Goal: Information Seeking & Learning: Learn about a topic

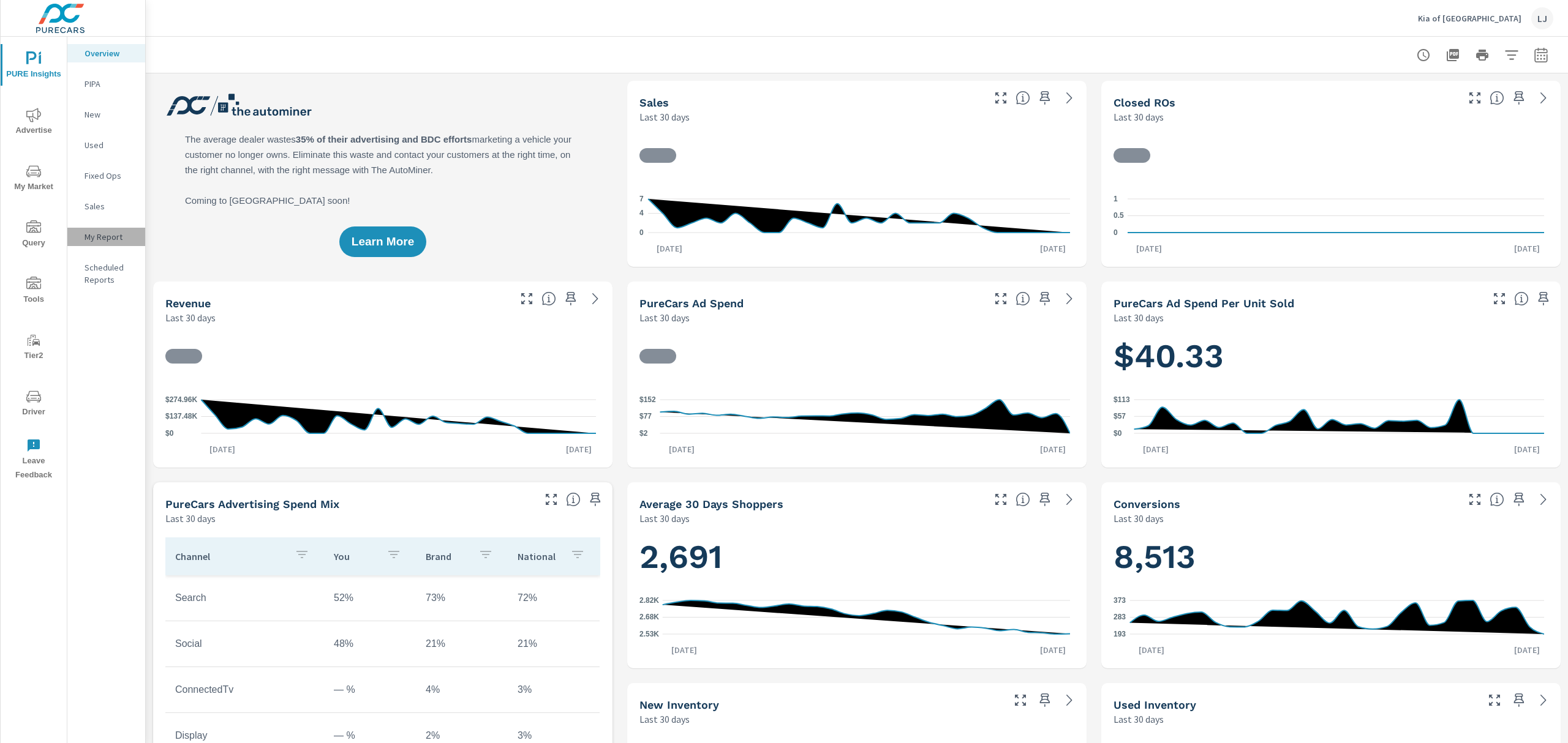
click at [104, 243] on div "My Report" at bounding box center [106, 237] width 78 height 18
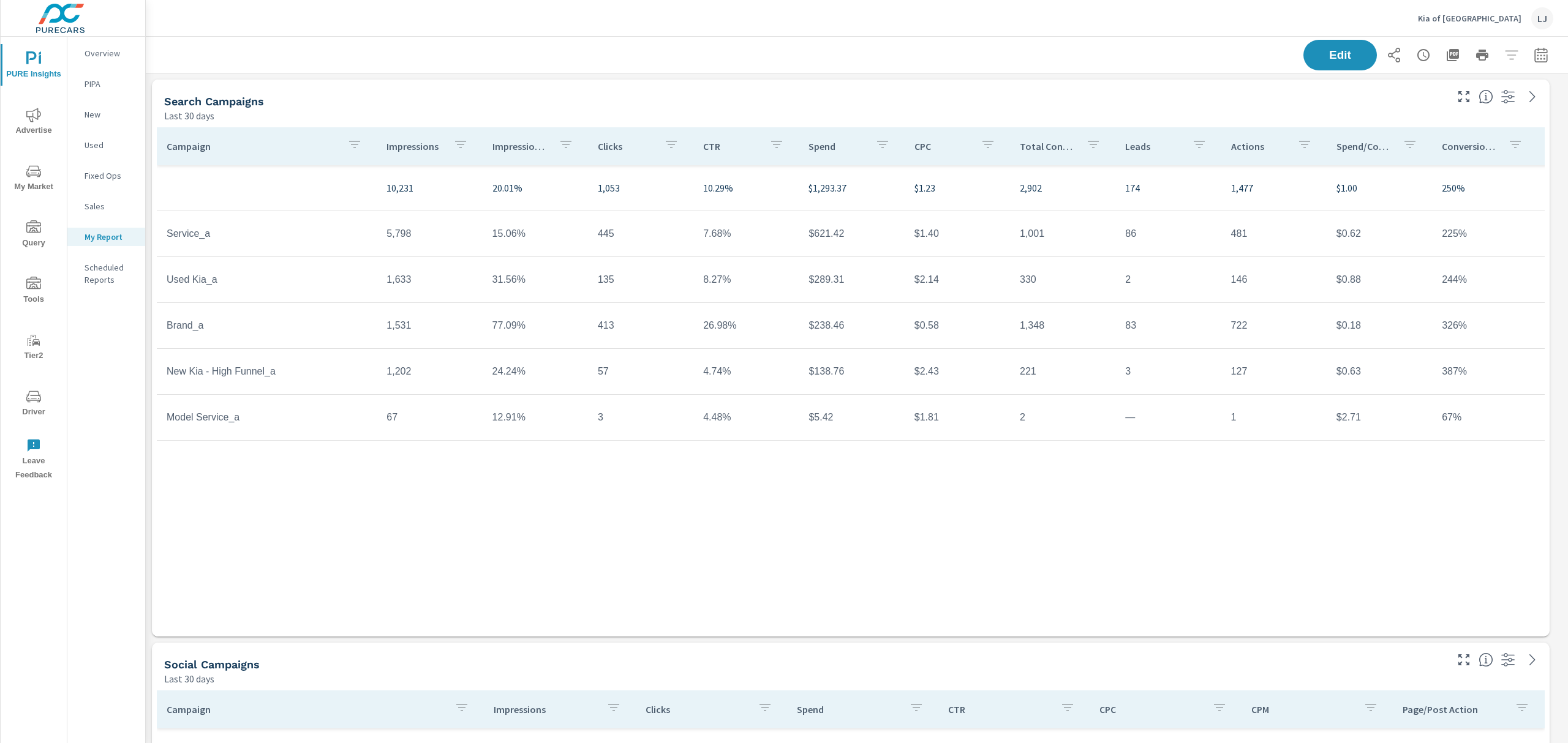
click at [1519, 65] on div "Edit" at bounding box center [1428, 55] width 250 height 31
click at [1533, 60] on icon "button" at bounding box center [1540, 55] width 15 height 15
select select "Last 30 days"
click at [1429, 132] on p "+ Add comparison" at bounding box center [1443, 137] width 156 height 15
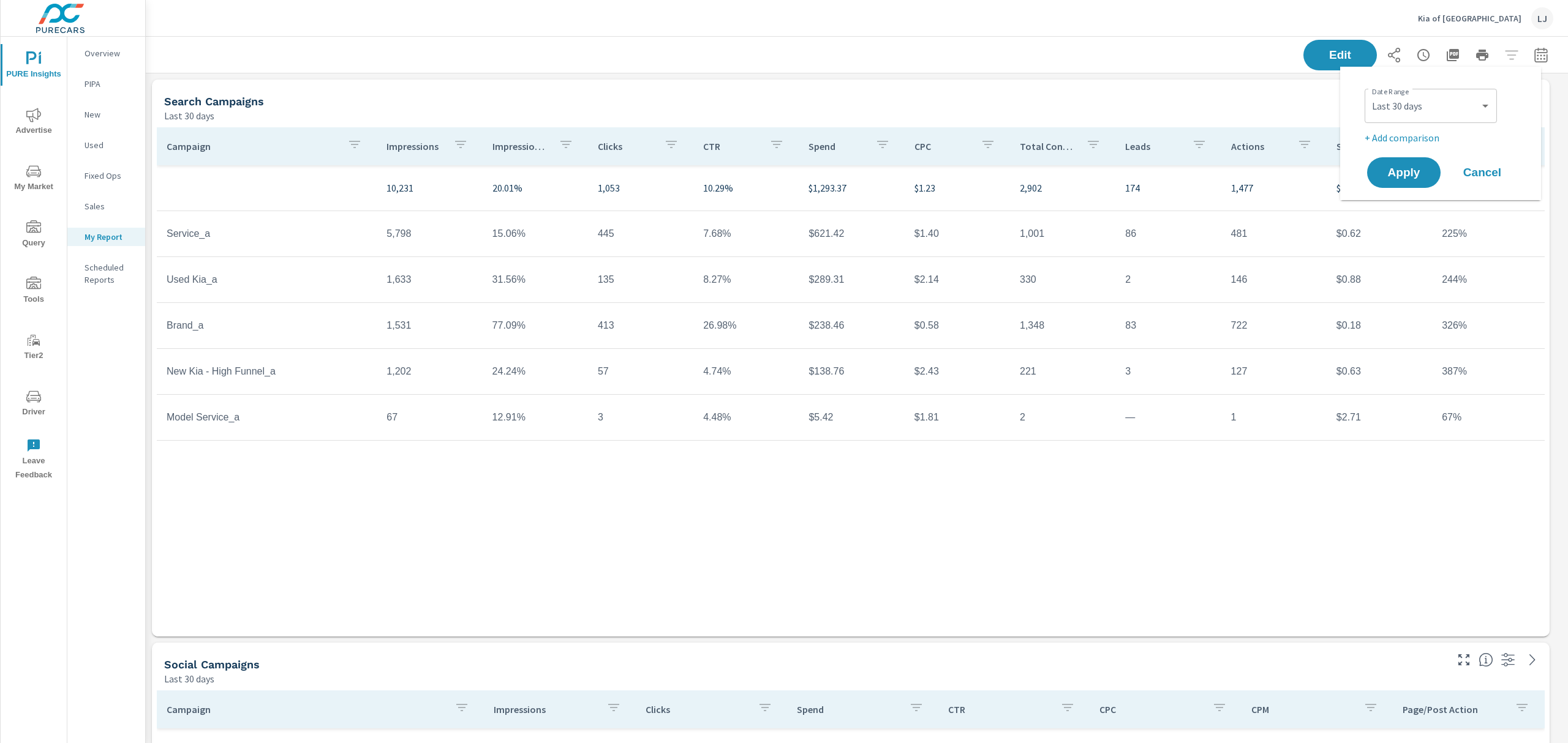
select select "Previous period"
click at [1441, 120] on div "Custom Yesterday Last week Last 7 days Last 14 days Last 30 days Last 45 days L…" at bounding box center [1431, 106] width 132 height 34
drag, startPoint x: 1493, startPoint y: 100, endPoint x: 1476, endPoint y: 110, distance: 19.7
click at [1483, 106] on div "Custom Yesterday Last week Last 7 days Last 14 days Last 30 days Last 45 days L…" at bounding box center [1431, 106] width 132 height 34
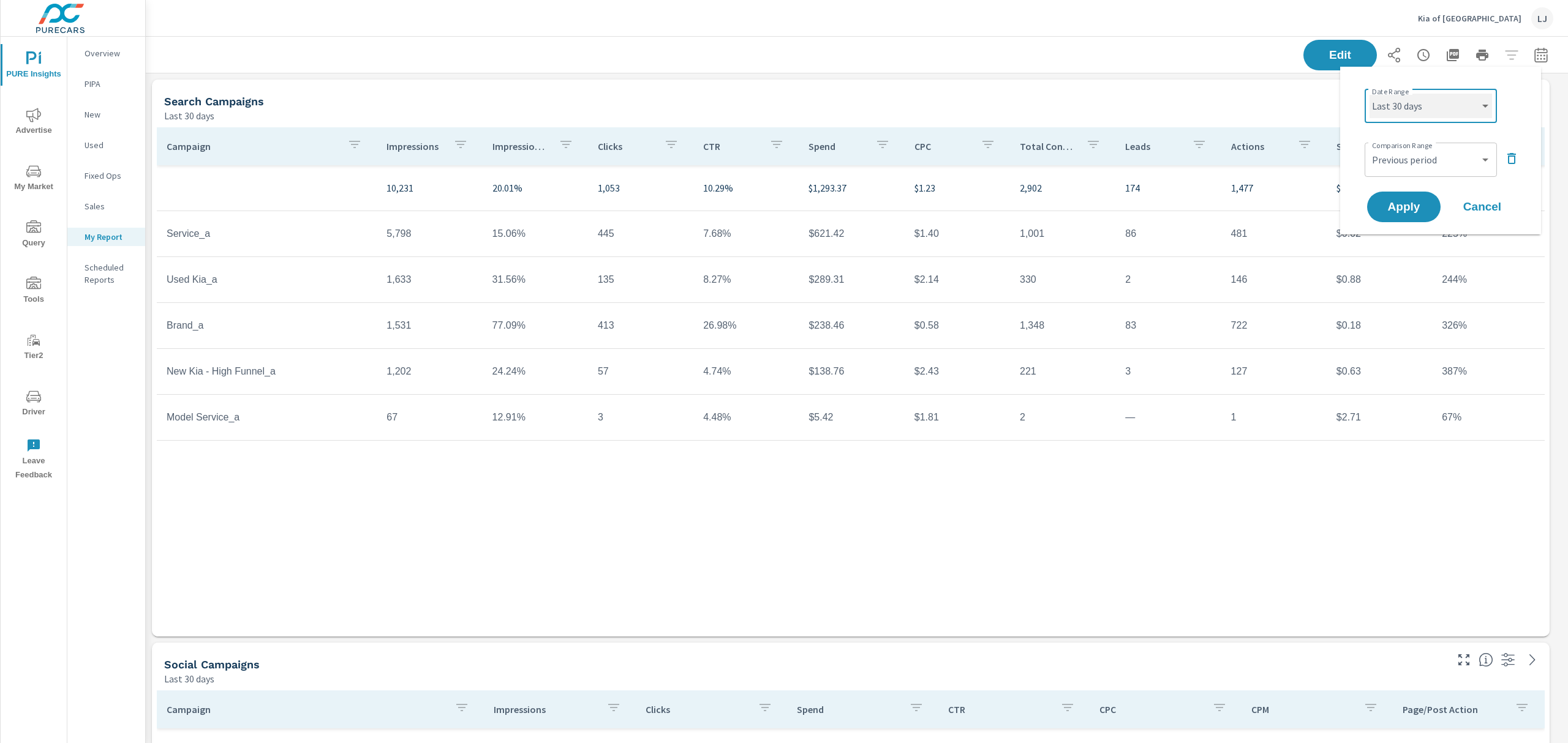
click at [1476, 100] on select "Custom Yesterday Last week Last 7 days Last 14 days Last 30 days Last 45 days L…" at bounding box center [1431, 106] width 122 height 24
click at [1370, 94] on select "Custom Yesterday Last week Last 7 days Last 14 days Last 30 days Last 45 days L…" at bounding box center [1431, 106] width 122 height 24
select select "Last month"
click at [1404, 213] on span "Apply" at bounding box center [1403, 207] width 50 height 11
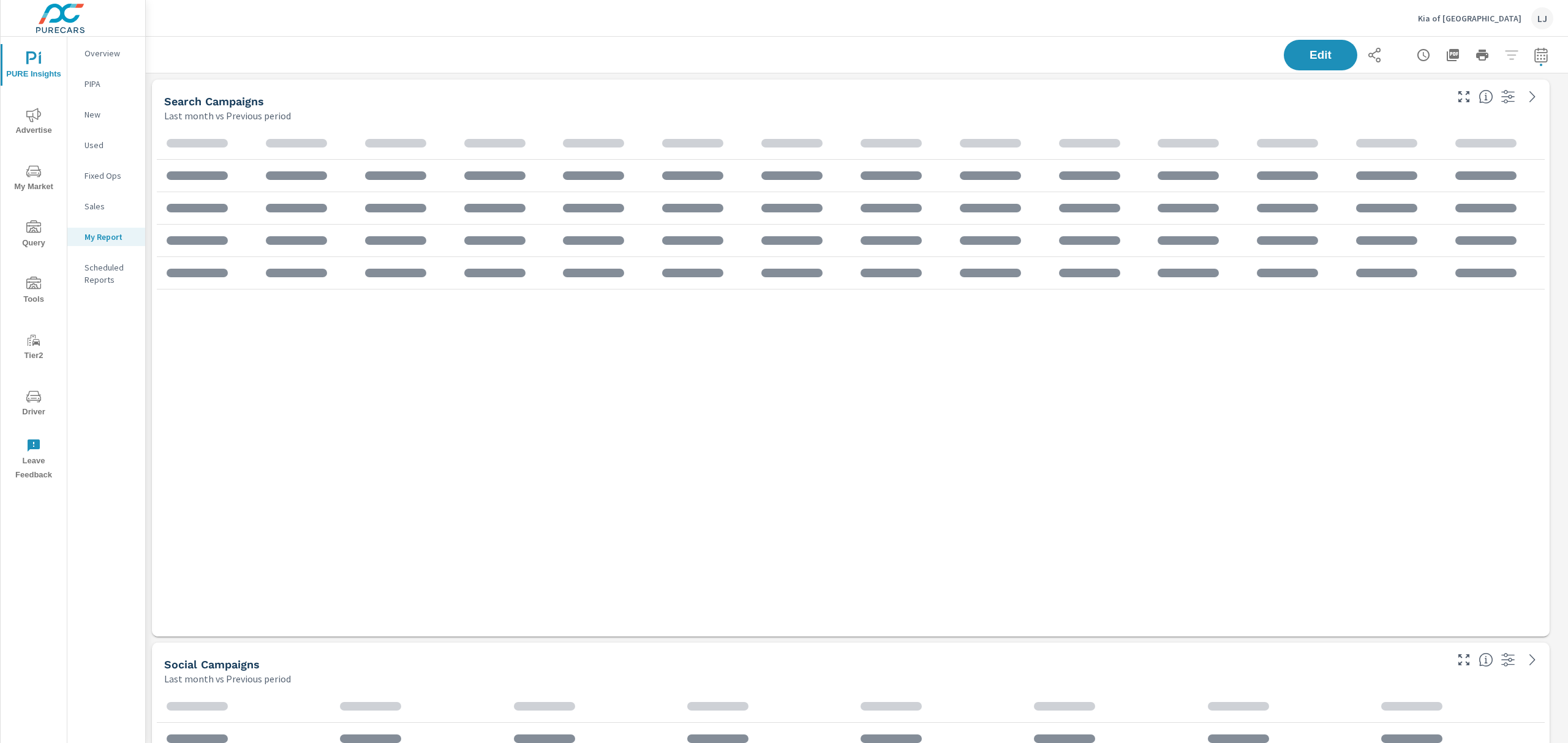
scroll to position [1017, 1436]
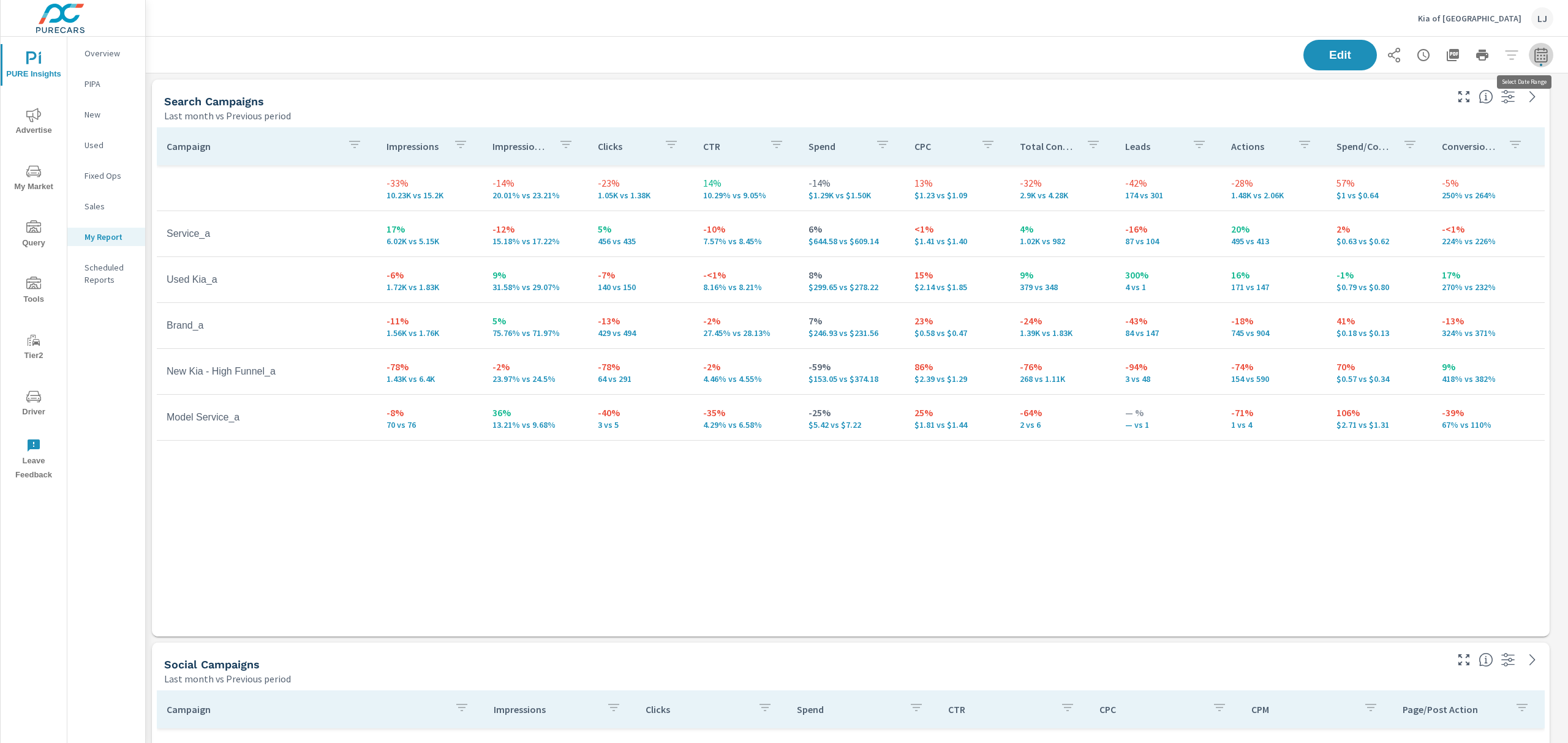
click at [1533, 53] on icon "button" at bounding box center [1540, 55] width 15 height 15
select select "Last month"
select select "Previous period"
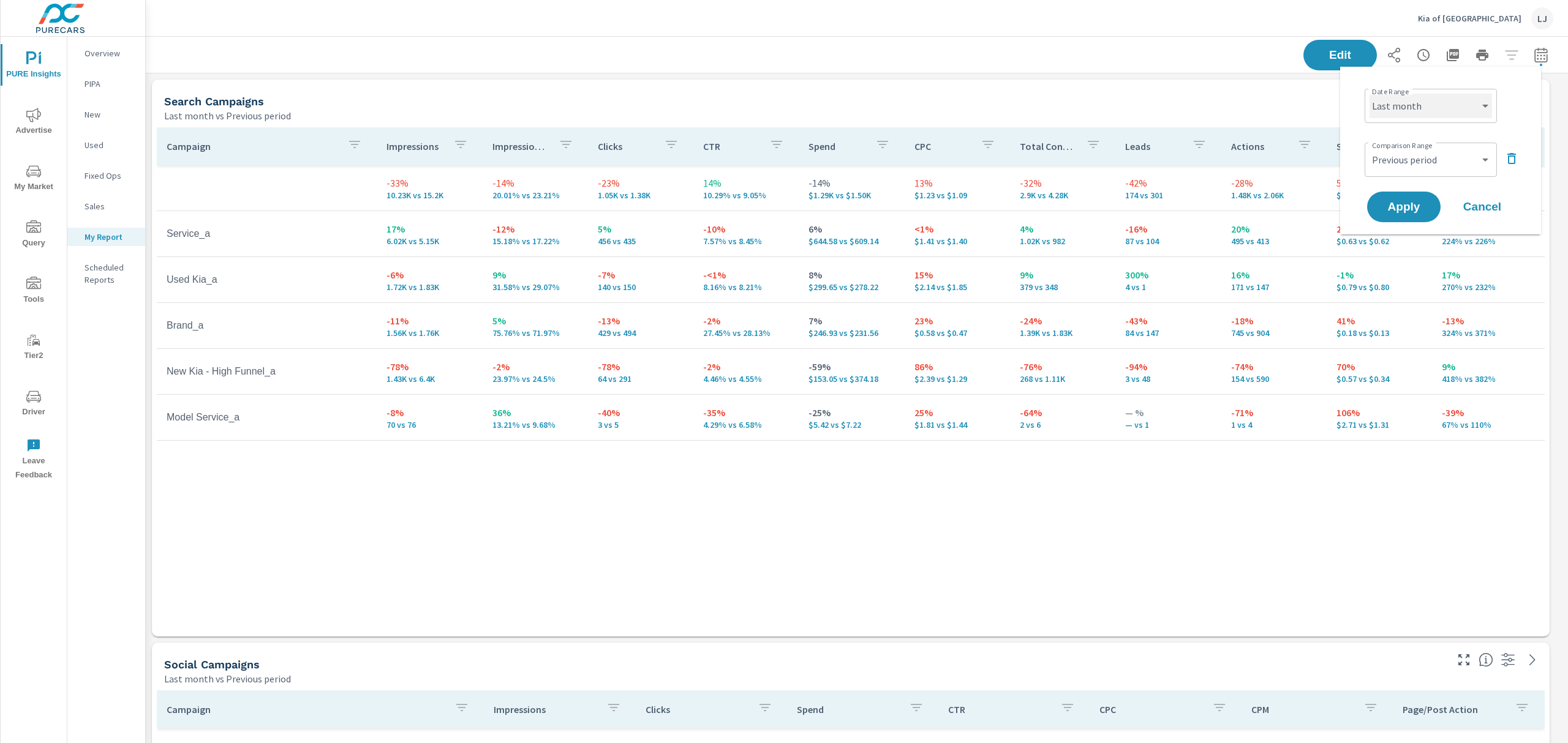
click at [1431, 102] on select "Custom Yesterday Last week Last 7 days Last 14 days Last 30 days Last 45 days L…" at bounding box center [1431, 106] width 122 height 24
click at [1370, 94] on select "Custom Yesterday Last week Last 7 days Last 14 days Last 30 days Last 45 days L…" at bounding box center [1431, 106] width 122 height 24
select select "Last 30 days"
click at [1395, 201] on span "Apply" at bounding box center [1403, 207] width 50 height 11
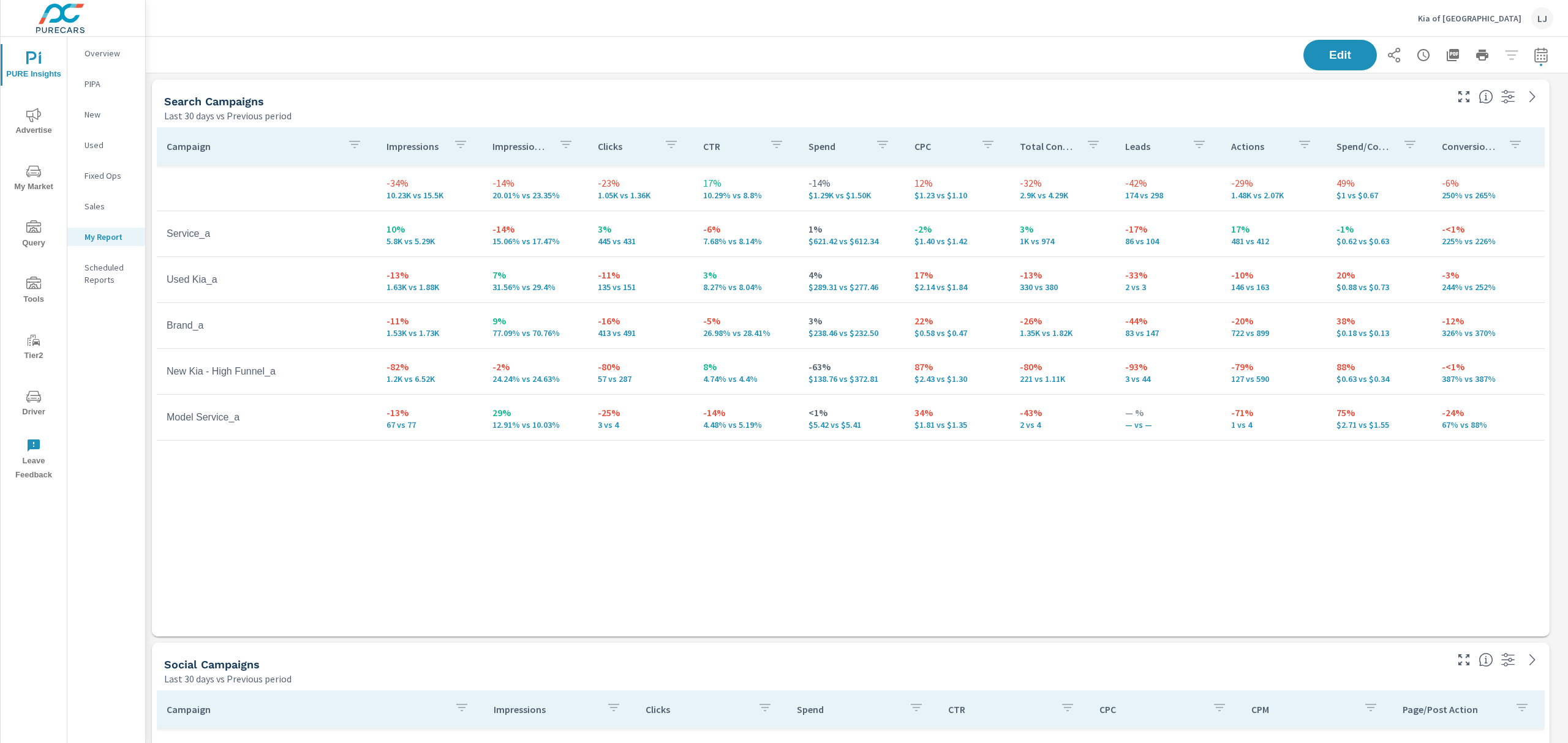
scroll to position [1017, 1436]
click at [1534, 52] on icon "button" at bounding box center [1540, 54] width 13 height 15
select select "Last 30 days"
select select "Previous period"
click at [1436, 114] on select "Custom Yesterday Last week Last 7 days Last 14 days Last 30 days Last 45 days L…" at bounding box center [1431, 106] width 122 height 24
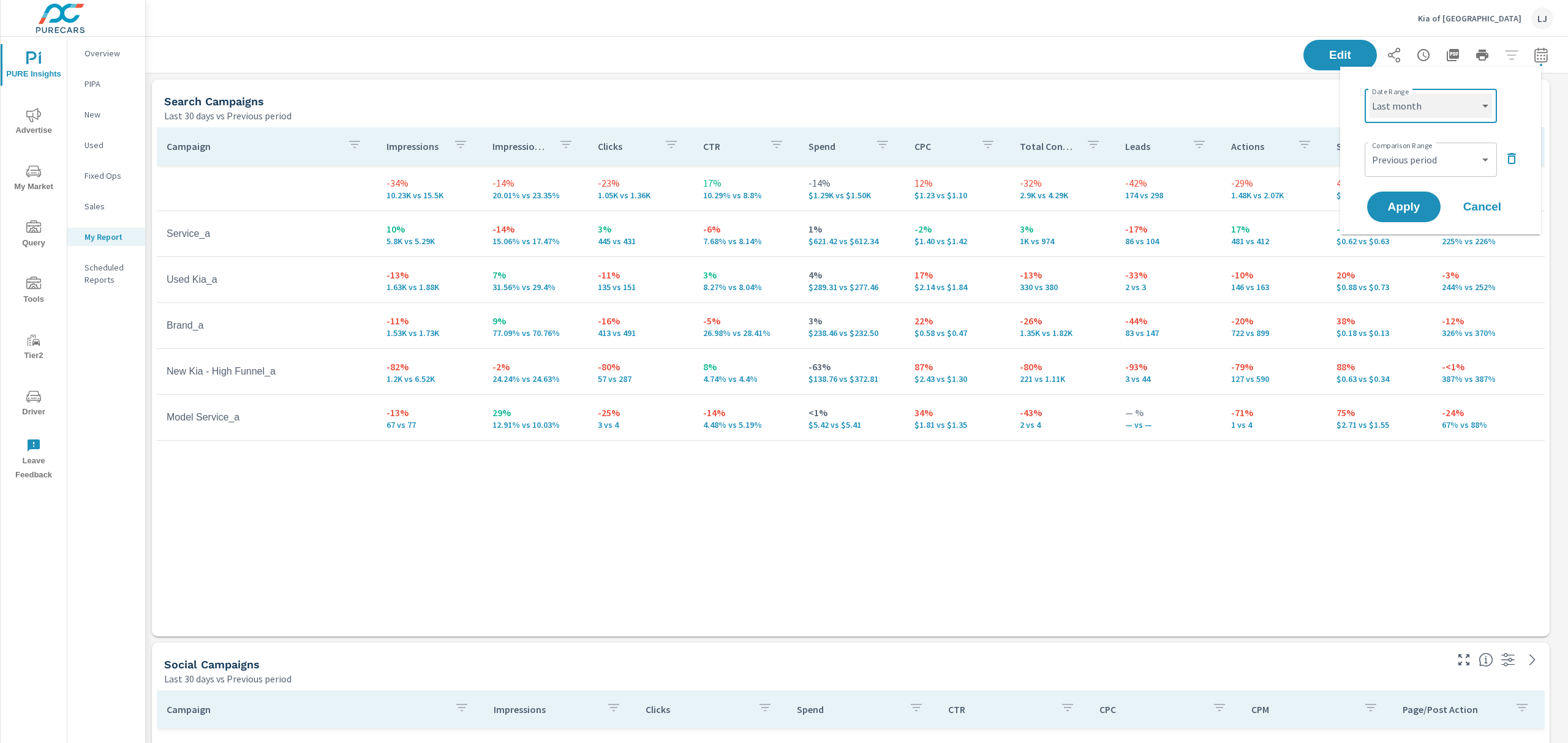
click at [1370, 94] on select "Custom Yesterday Last week Last 7 days Last 14 days Last 30 days Last 45 days L…" at bounding box center [1431, 106] width 122 height 24
select select "Last month"
click at [1417, 195] on button "Apply" at bounding box center [1403, 207] width 76 height 32
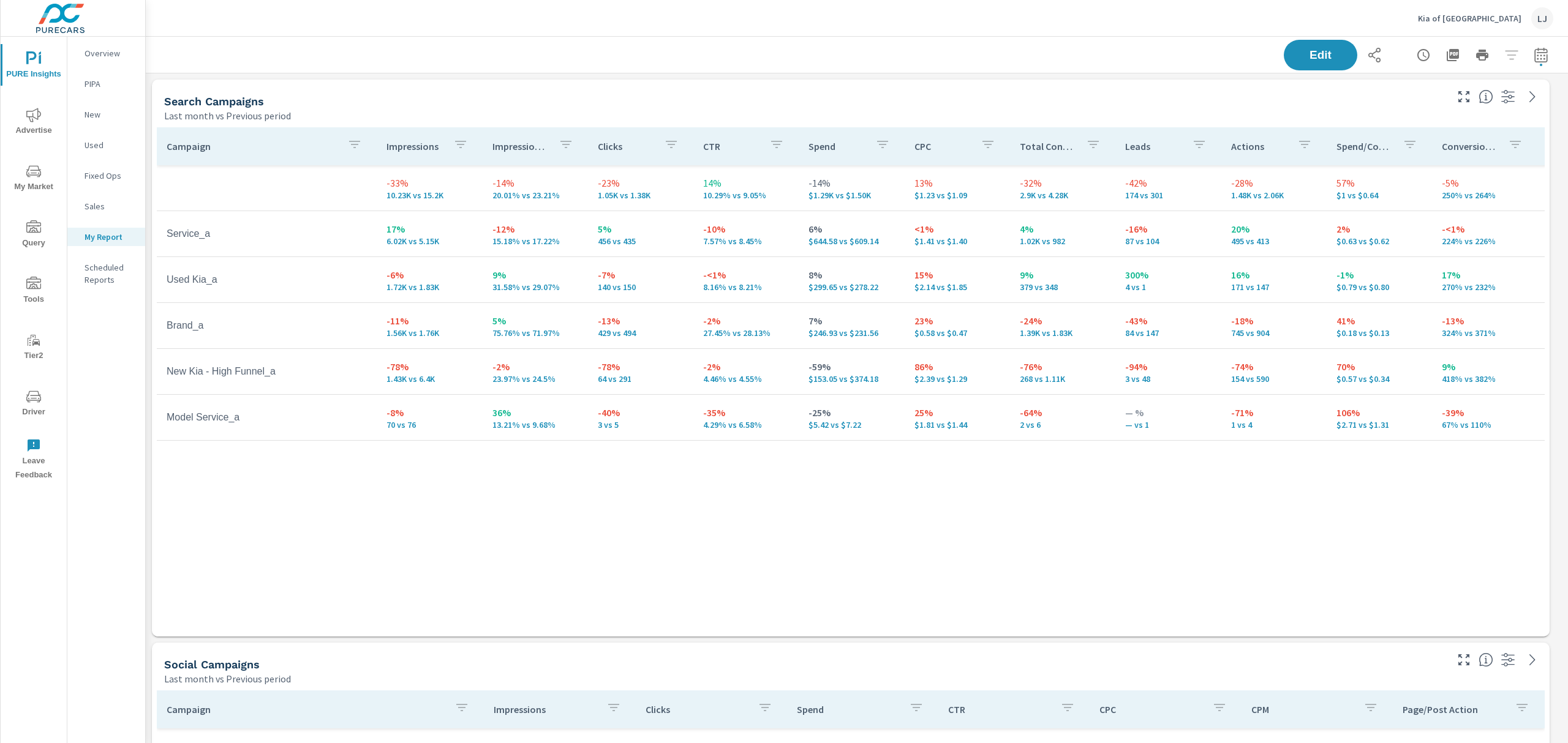
scroll to position [1017, 1436]
click at [1533, 64] on button "button" at bounding box center [1540, 55] width 24 height 24
select select "Last month"
select select "Previous period"
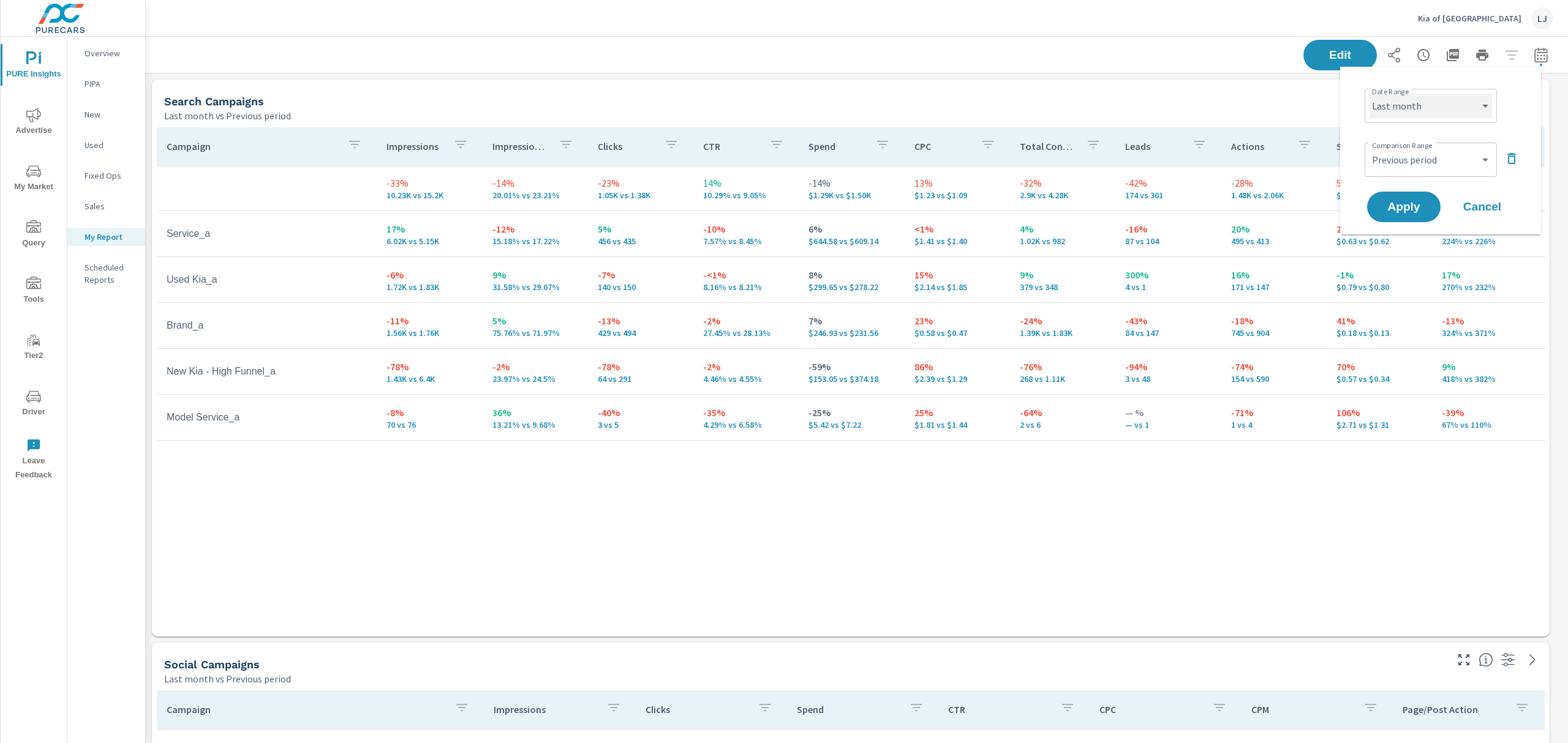
click at [1471, 104] on select "Custom Yesterday Last week Last 7 days Last 14 days Last 30 days Last 45 days L…" at bounding box center [1431, 106] width 122 height 24
click at [1370, 94] on select "Custom Yesterday Last week Last 7 days Last 14 days Last 30 days Last 45 days L…" at bounding box center [1431, 106] width 122 height 24
select select "Last 30 days"
click at [1419, 207] on span "Apply" at bounding box center [1403, 207] width 50 height 11
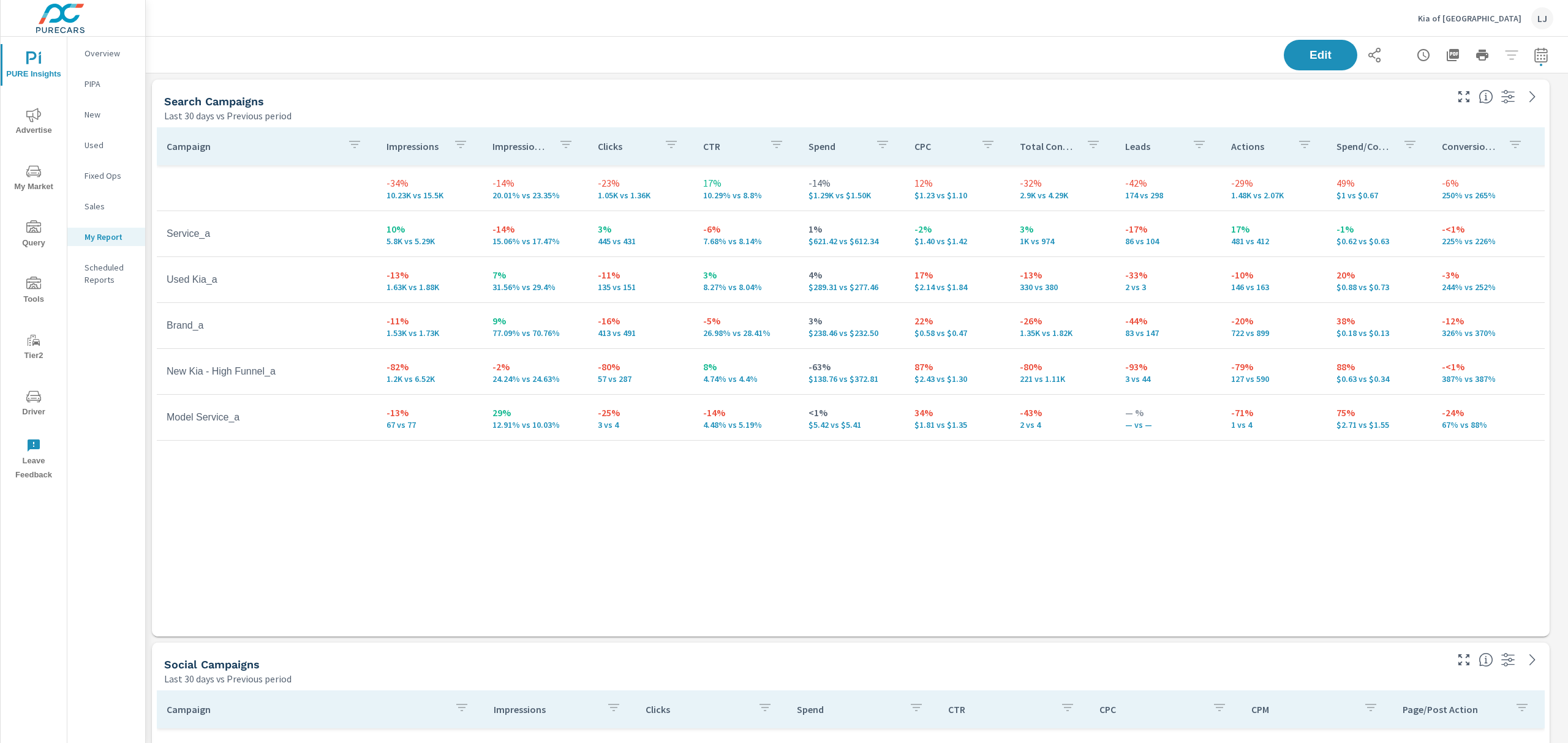
scroll to position [1017, 1436]
click at [1544, 51] on div "Edit" at bounding box center [857, 55] width 1422 height 36
click at [1534, 52] on icon "button" at bounding box center [1540, 54] width 13 height 15
select select "Last 30 days"
select select "Previous period"
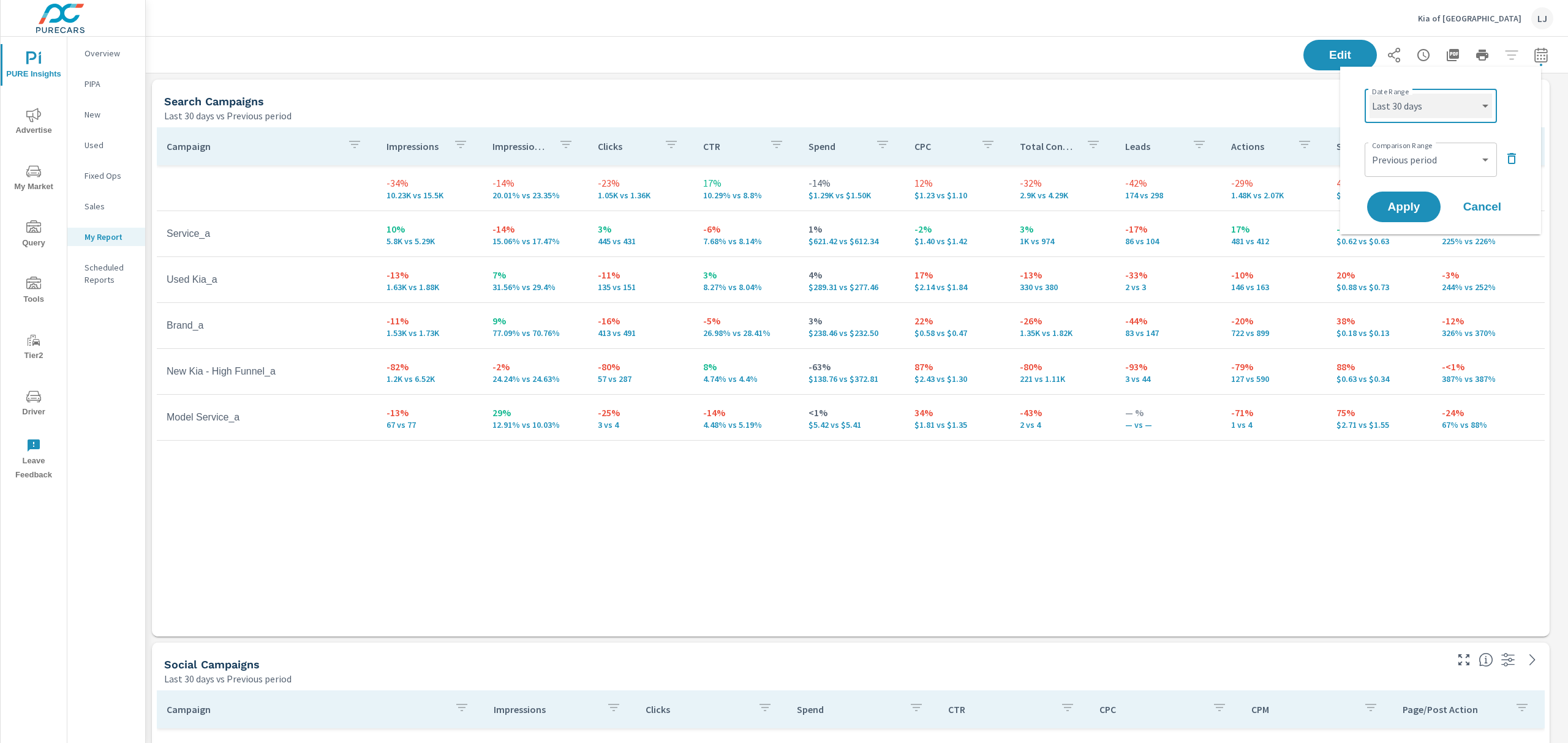
click at [1445, 112] on select "Custom Yesterday Last week Last 7 days Last 14 days Last 30 days Last 45 days L…" at bounding box center [1431, 106] width 122 height 24
click at [1370, 94] on select "Custom Yesterday Last week Last 7 days Last 14 days Last 30 days Last 45 days L…" at bounding box center [1431, 106] width 122 height 24
select select "Last month"
click at [1411, 213] on span "Apply" at bounding box center [1403, 207] width 50 height 11
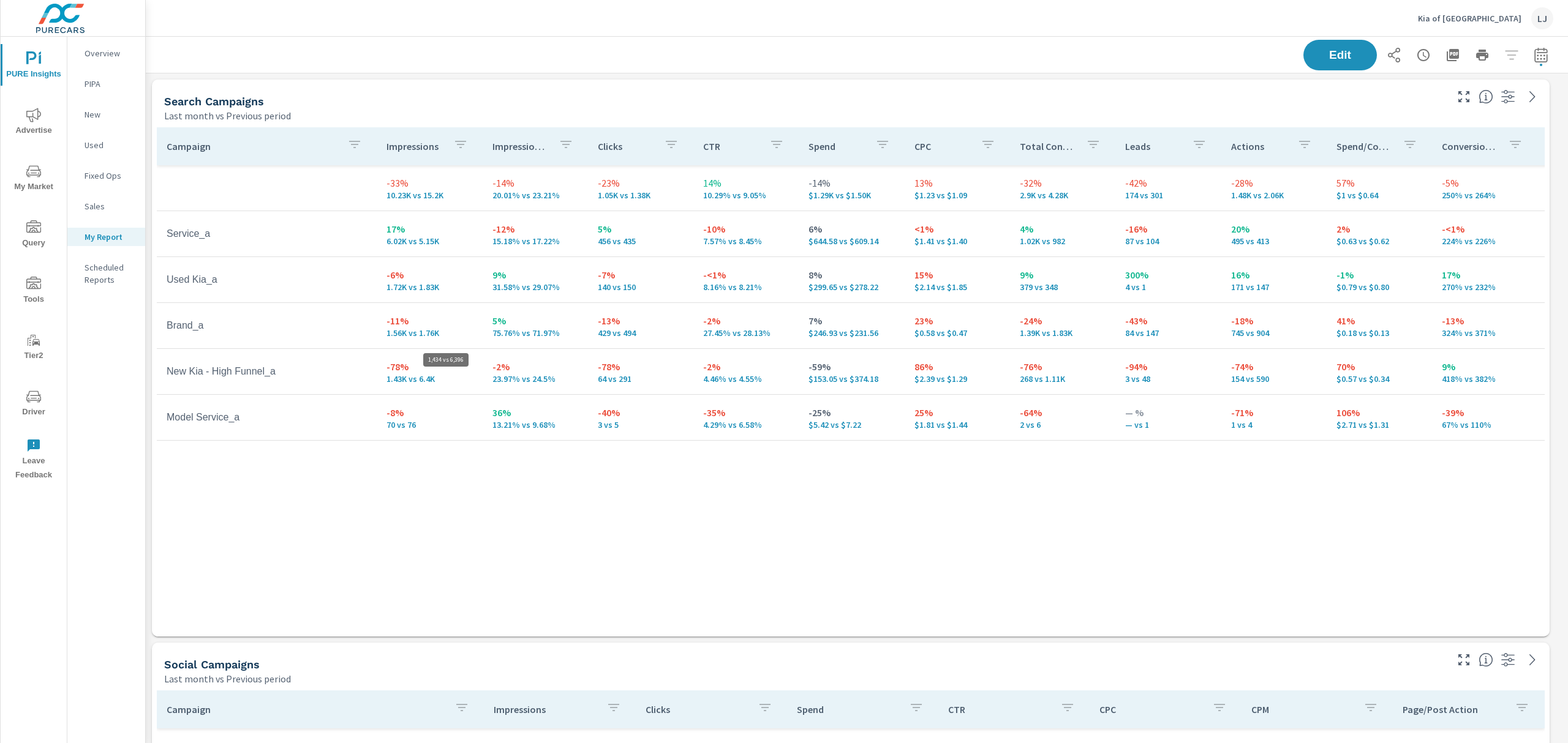
scroll to position [1017, 1436]
click at [407, 163] on th "Impressions" at bounding box center [430, 146] width 105 height 38
click at [420, 156] on div "Impressions" at bounding box center [429, 146] width 86 height 28
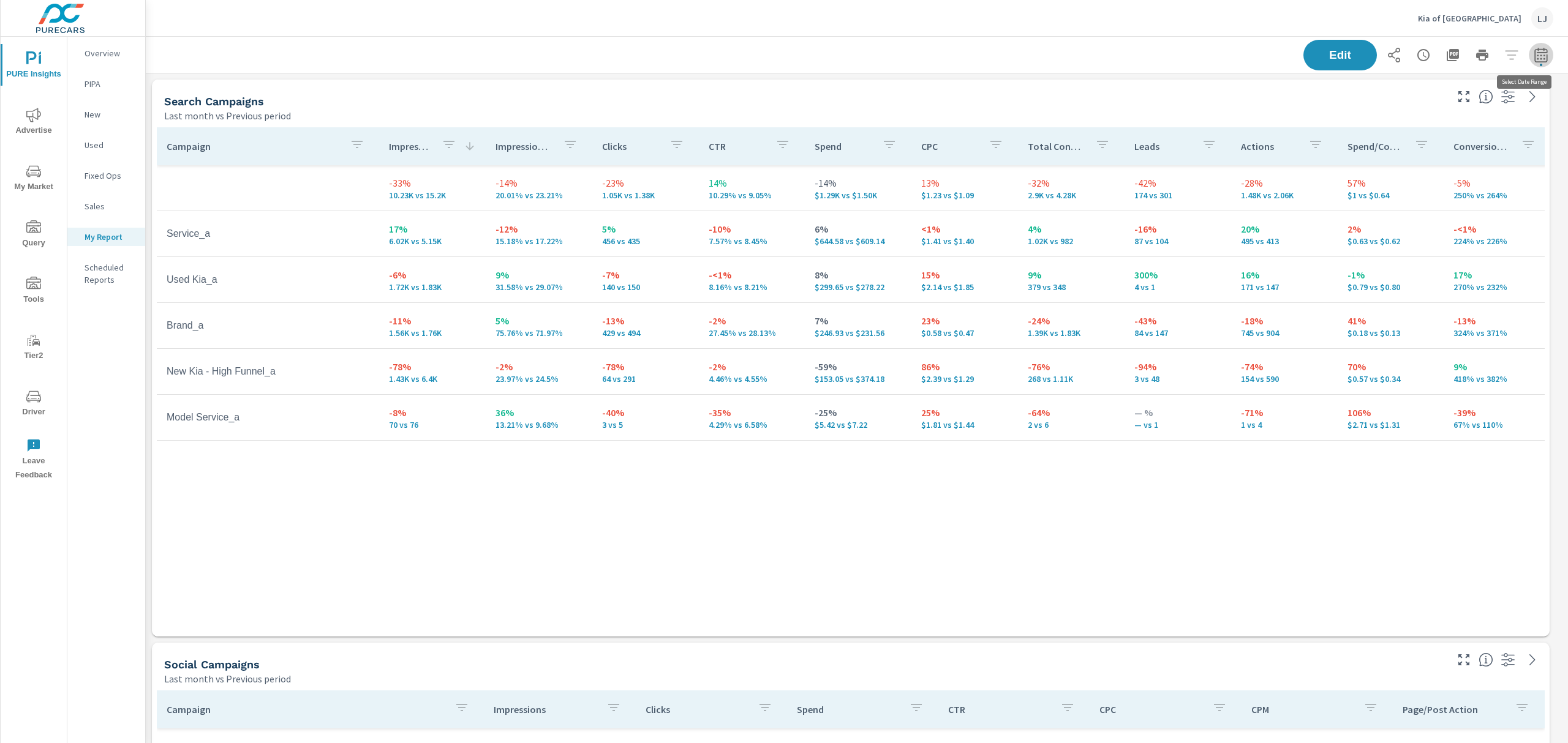
click at [1534, 52] on icon "button" at bounding box center [1540, 54] width 13 height 15
select select "Last month"
select select "Previous period"
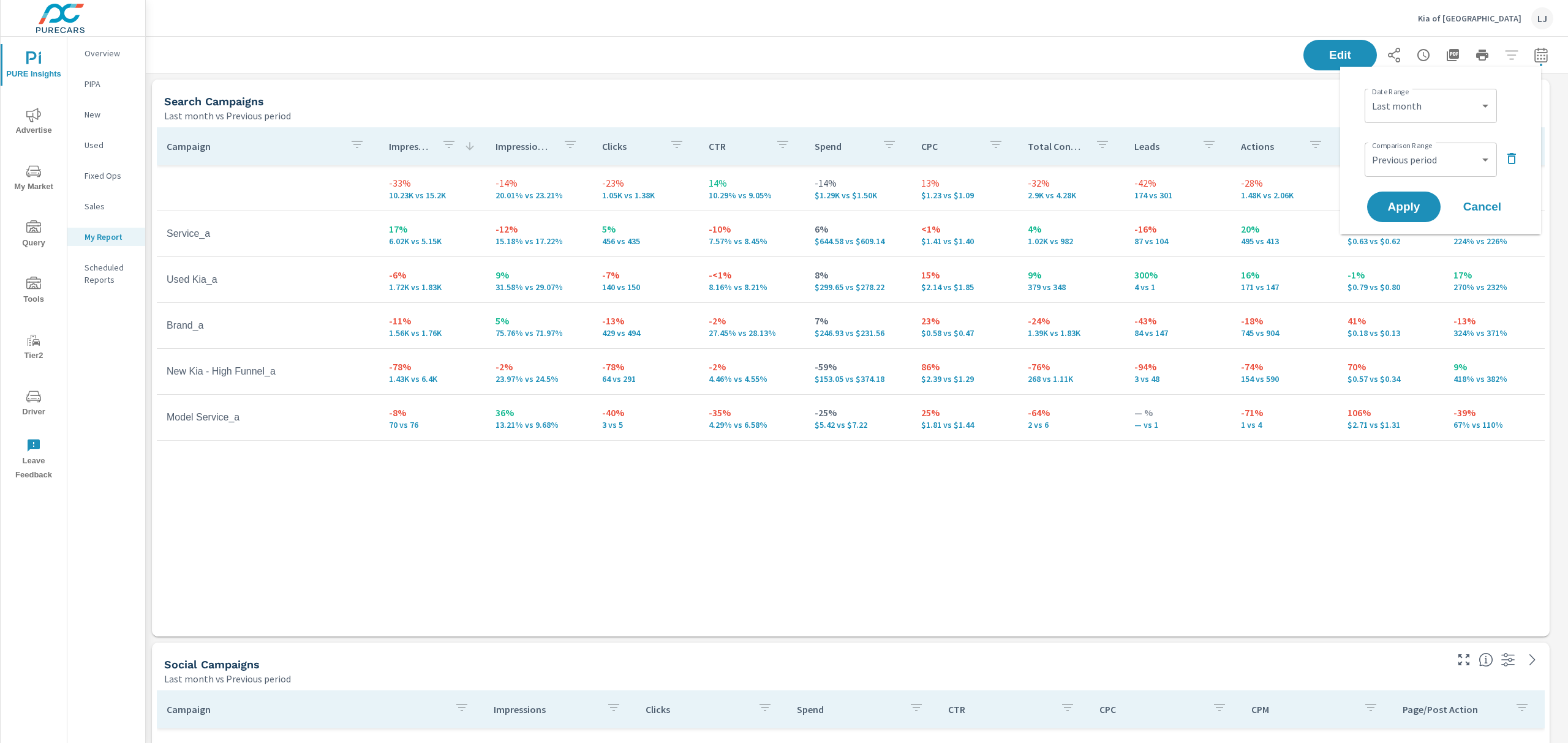
click at [1517, 157] on icon "button" at bounding box center [1511, 159] width 15 height 15
click at [1414, 167] on span "Apply" at bounding box center [1403, 173] width 50 height 11
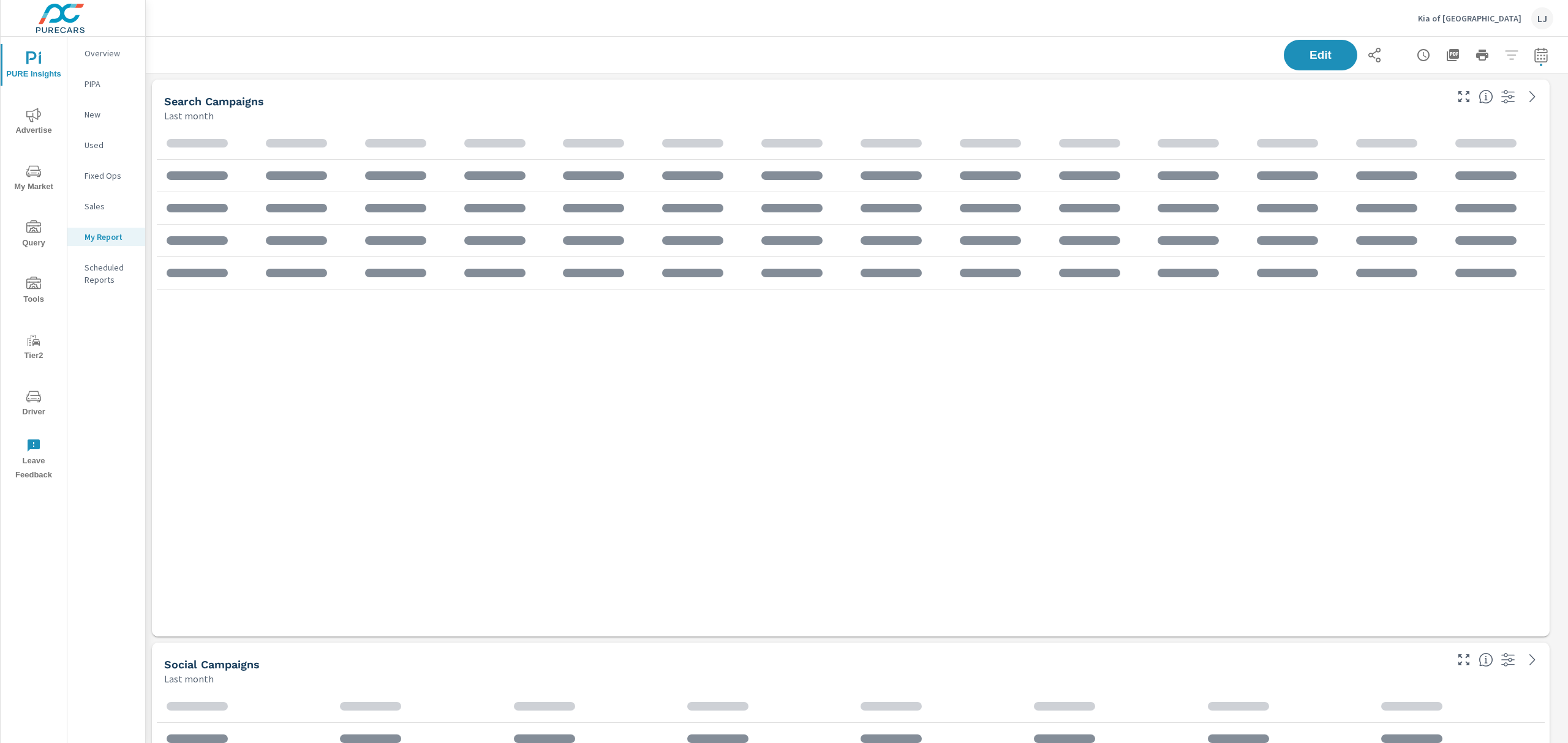
scroll to position [1017, 1436]
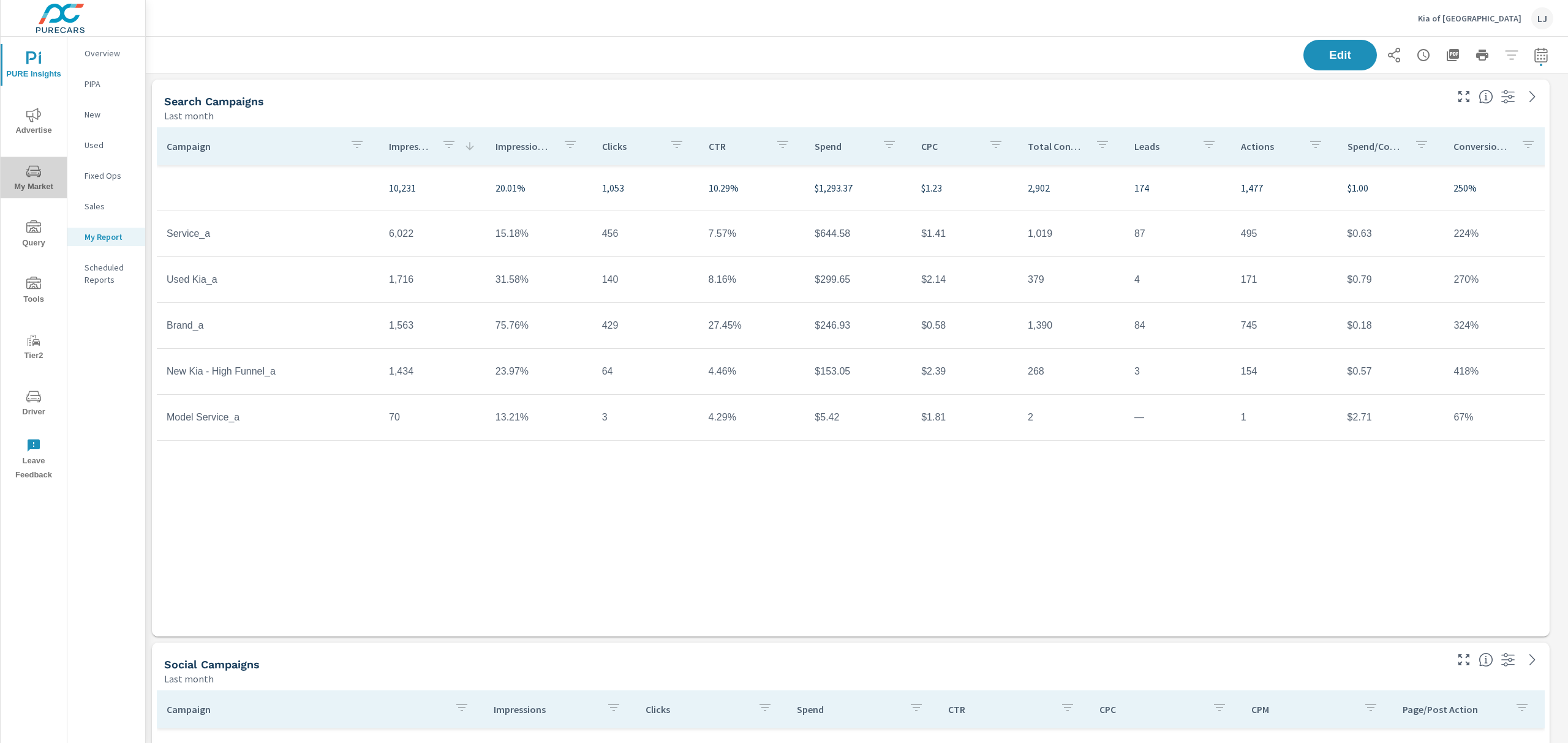
click at [37, 178] on icon "nav menu" at bounding box center [33, 171] width 15 height 15
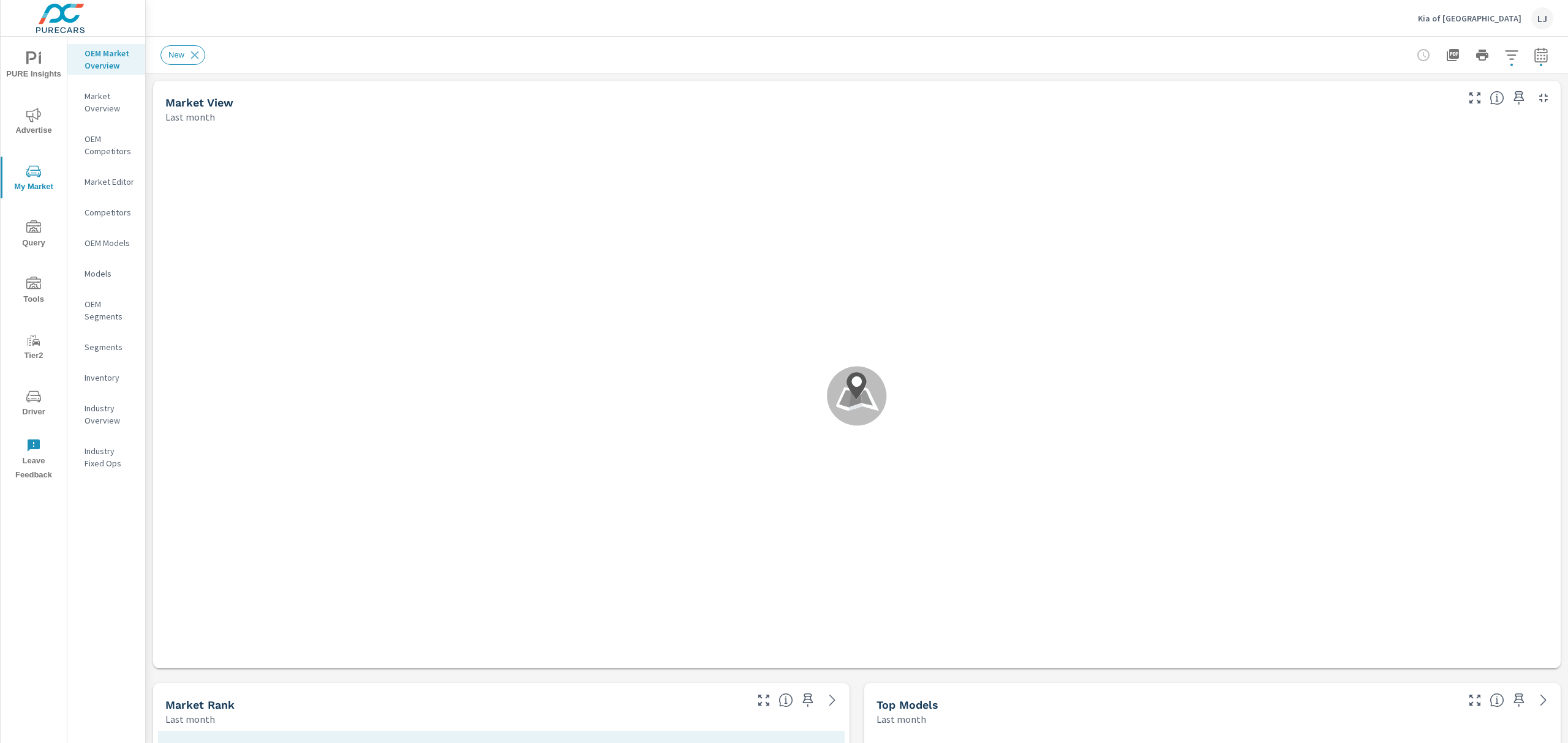
click at [109, 375] on p "Inventory" at bounding box center [110, 378] width 50 height 12
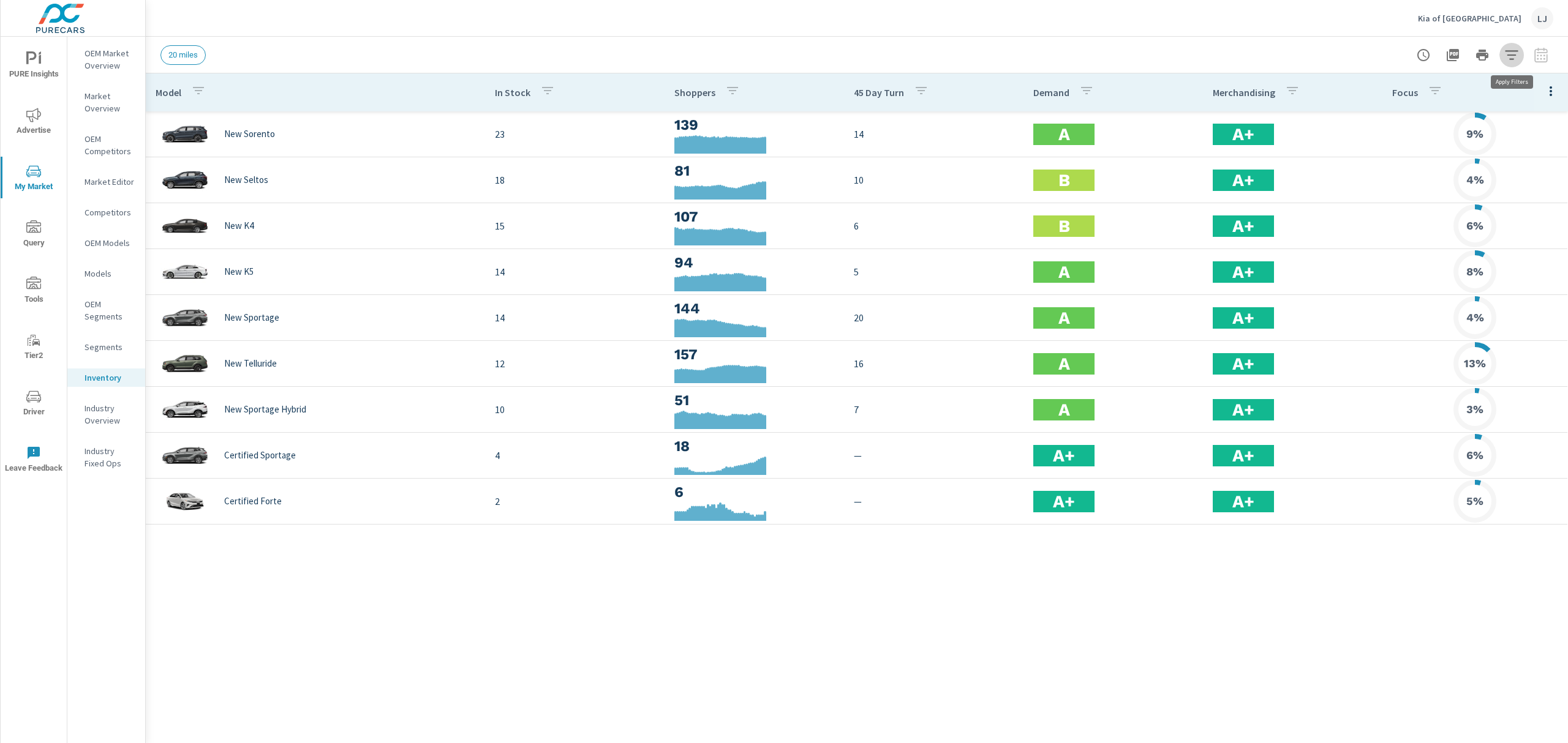
click at [1511, 54] on icon "button" at bounding box center [1511, 55] width 15 height 15
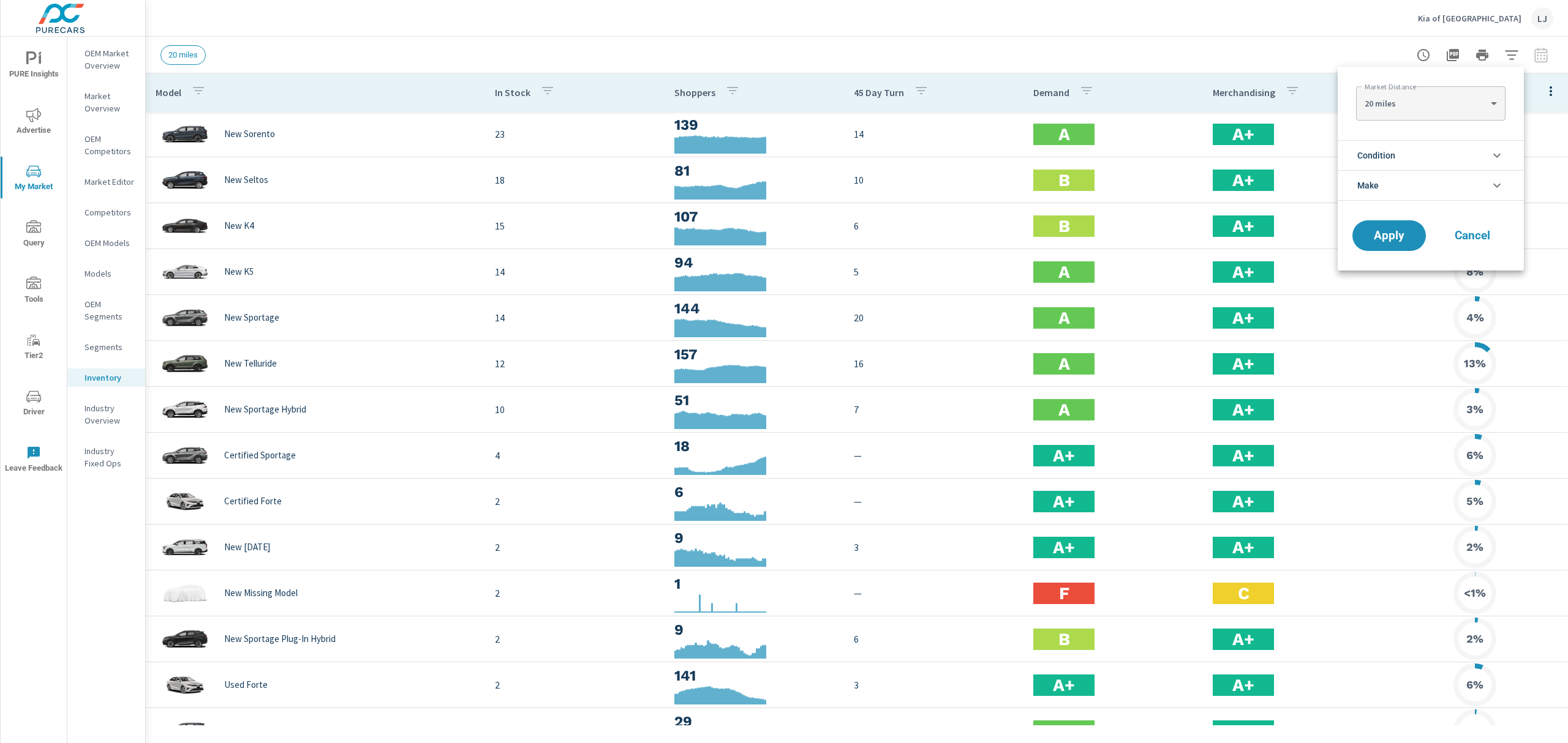
click at [1446, 154] on li "Condition" at bounding box center [1431, 155] width 186 height 30
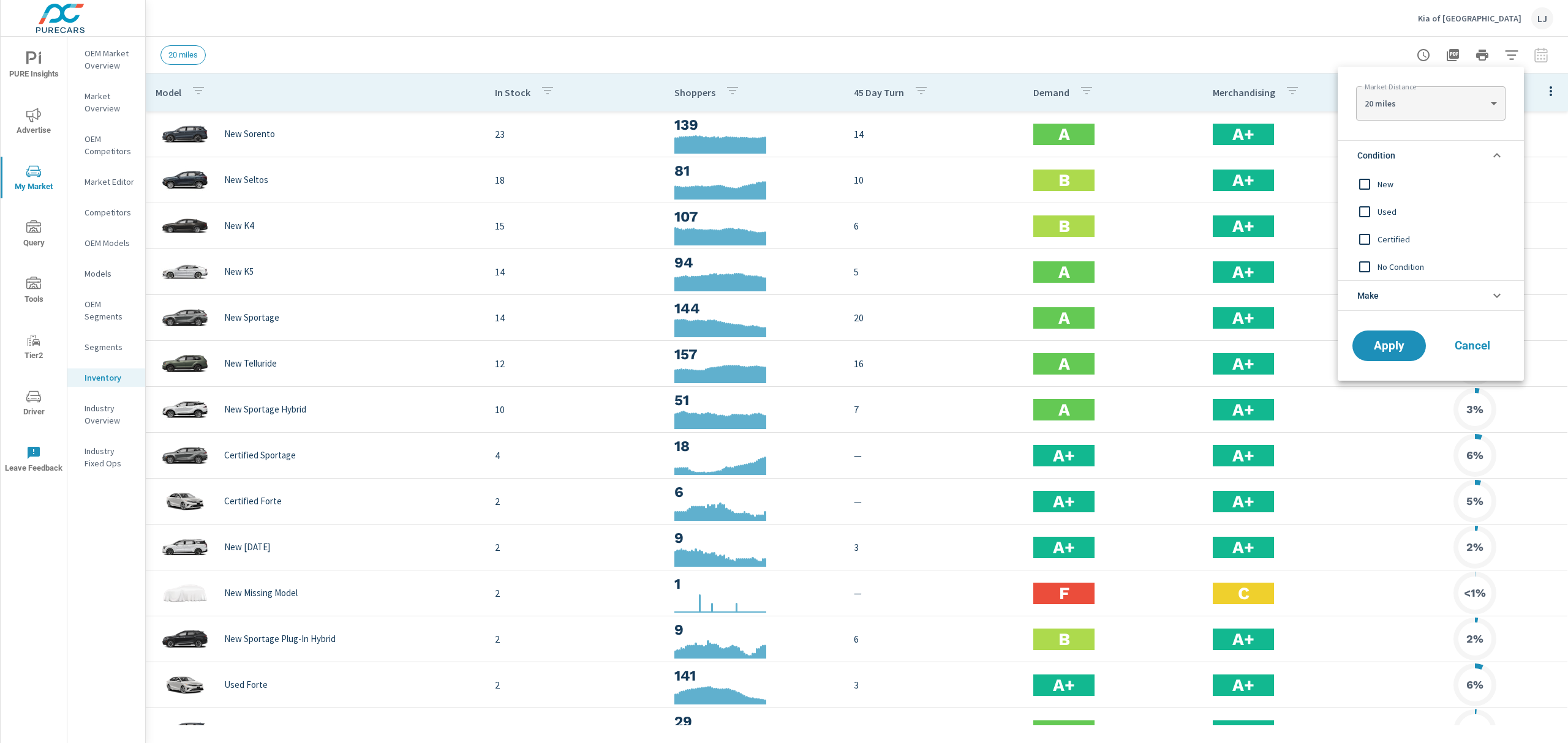
click at [1360, 214] on input "filter options" at bounding box center [1365, 212] width 26 height 26
click at [1385, 351] on span "Apply" at bounding box center [1389, 346] width 50 height 11
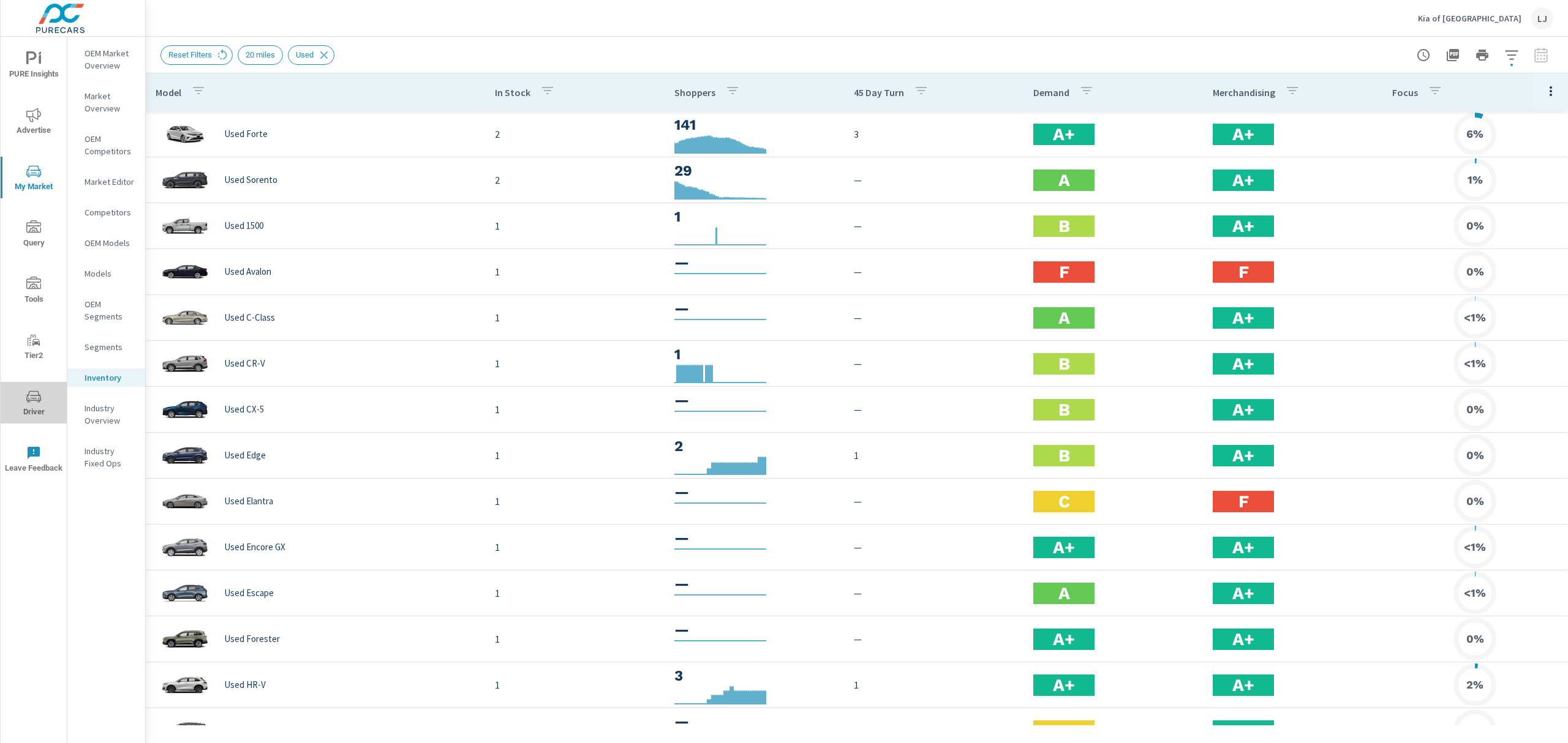
click at [41, 400] on icon "nav menu" at bounding box center [33, 397] width 15 height 15
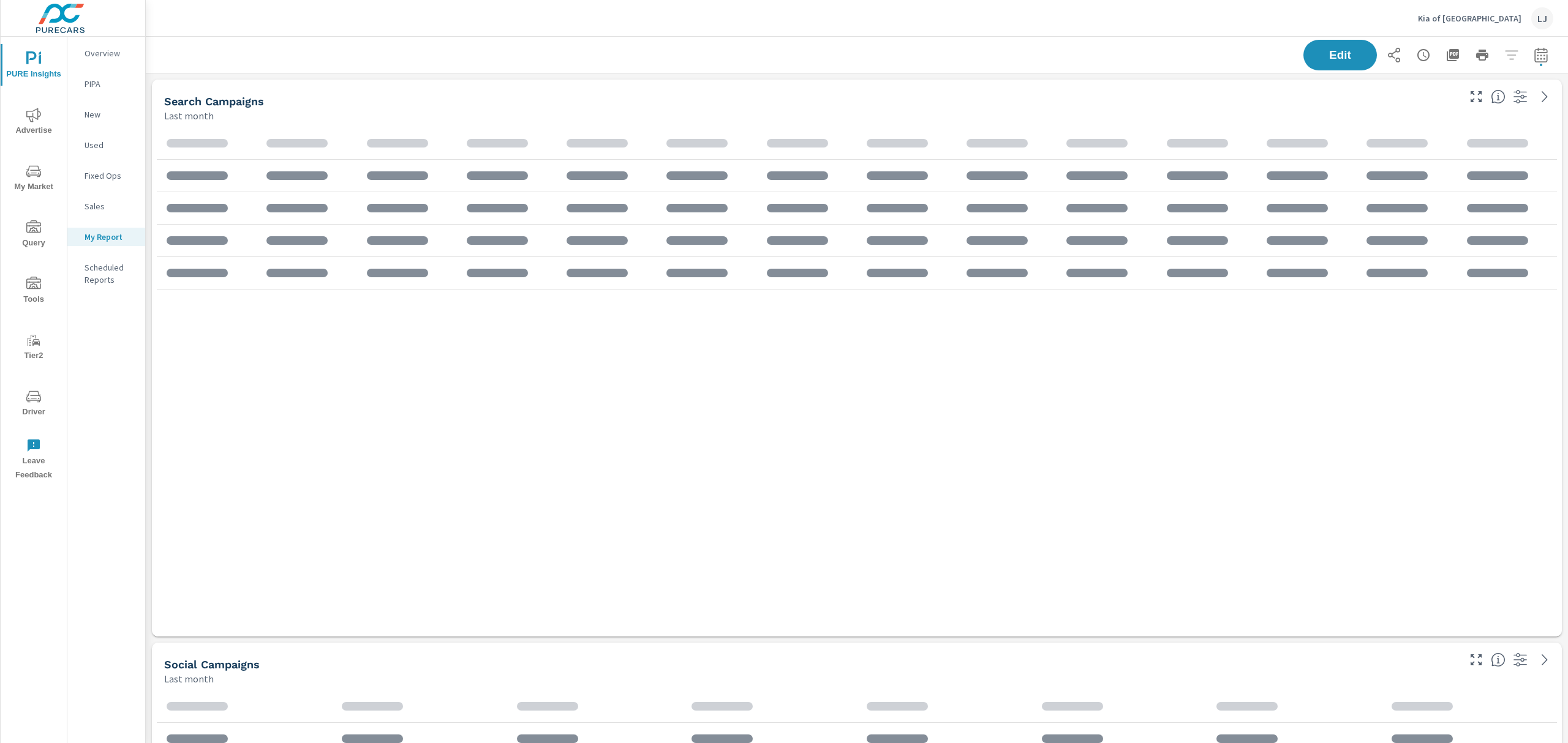
scroll to position [1017, 1436]
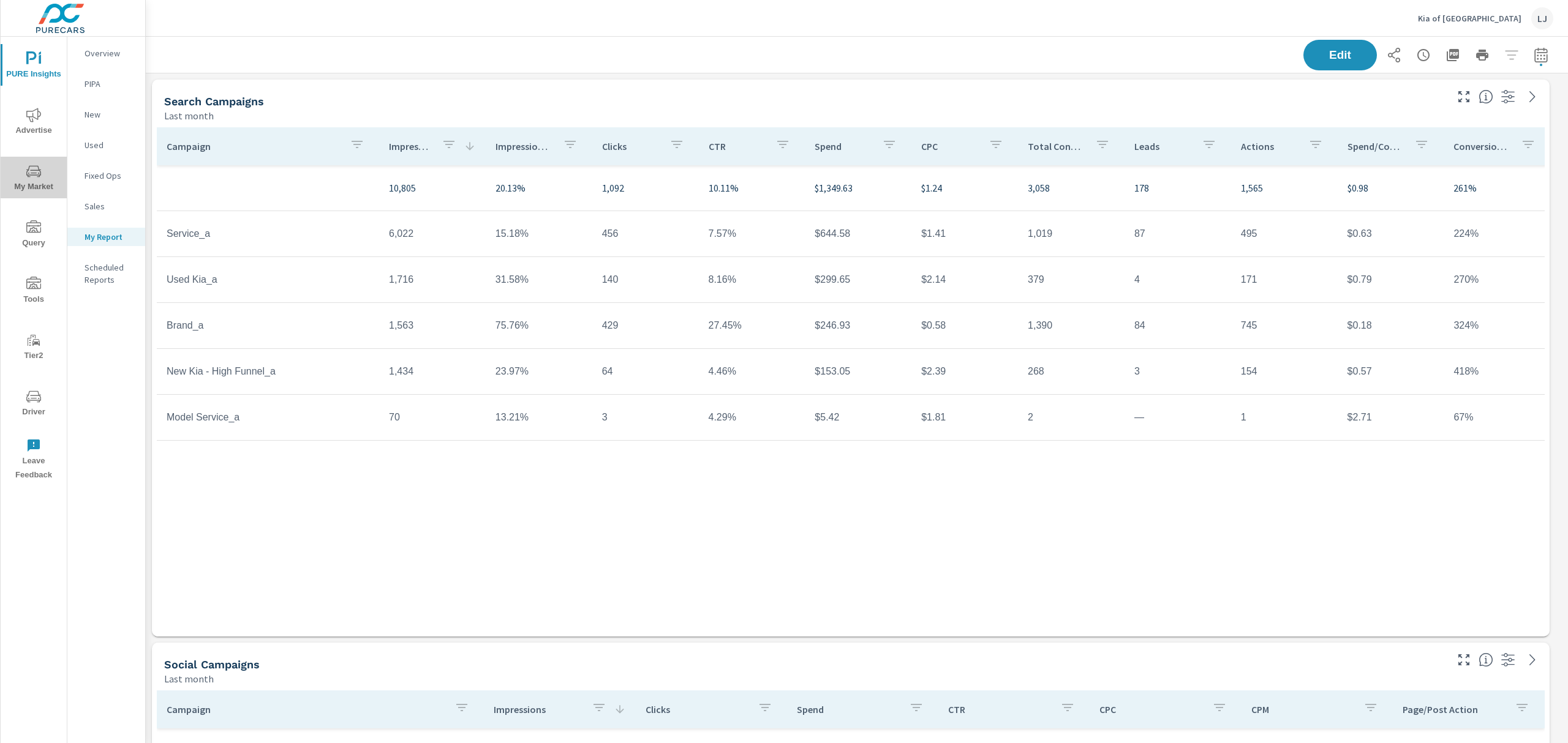
click at [33, 167] on icon "nav menu" at bounding box center [33, 171] width 15 height 15
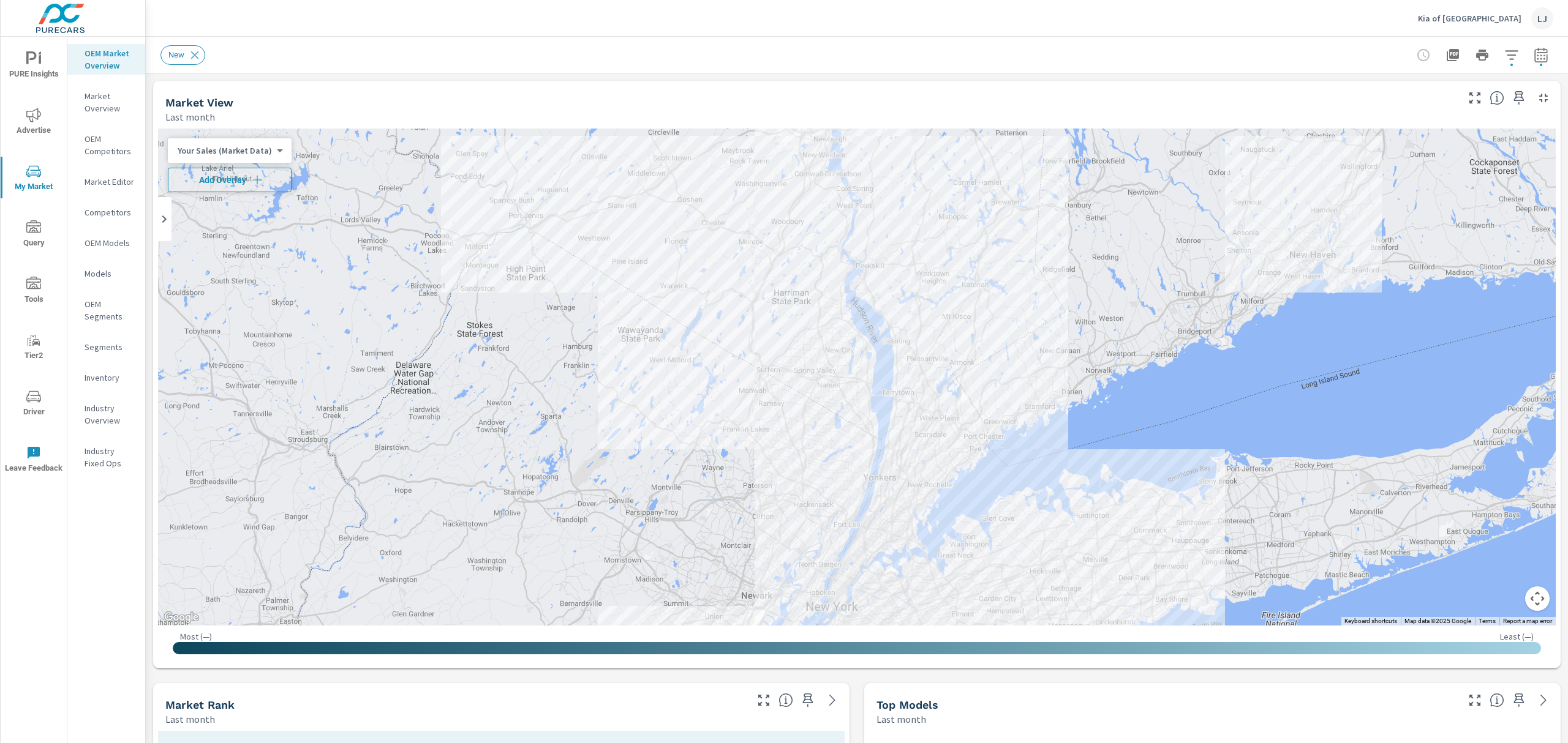
click at [233, 173] on button "Add Overlay" at bounding box center [230, 180] width 124 height 24
click at [1504, 56] on icon "button" at bounding box center [1511, 55] width 15 height 15
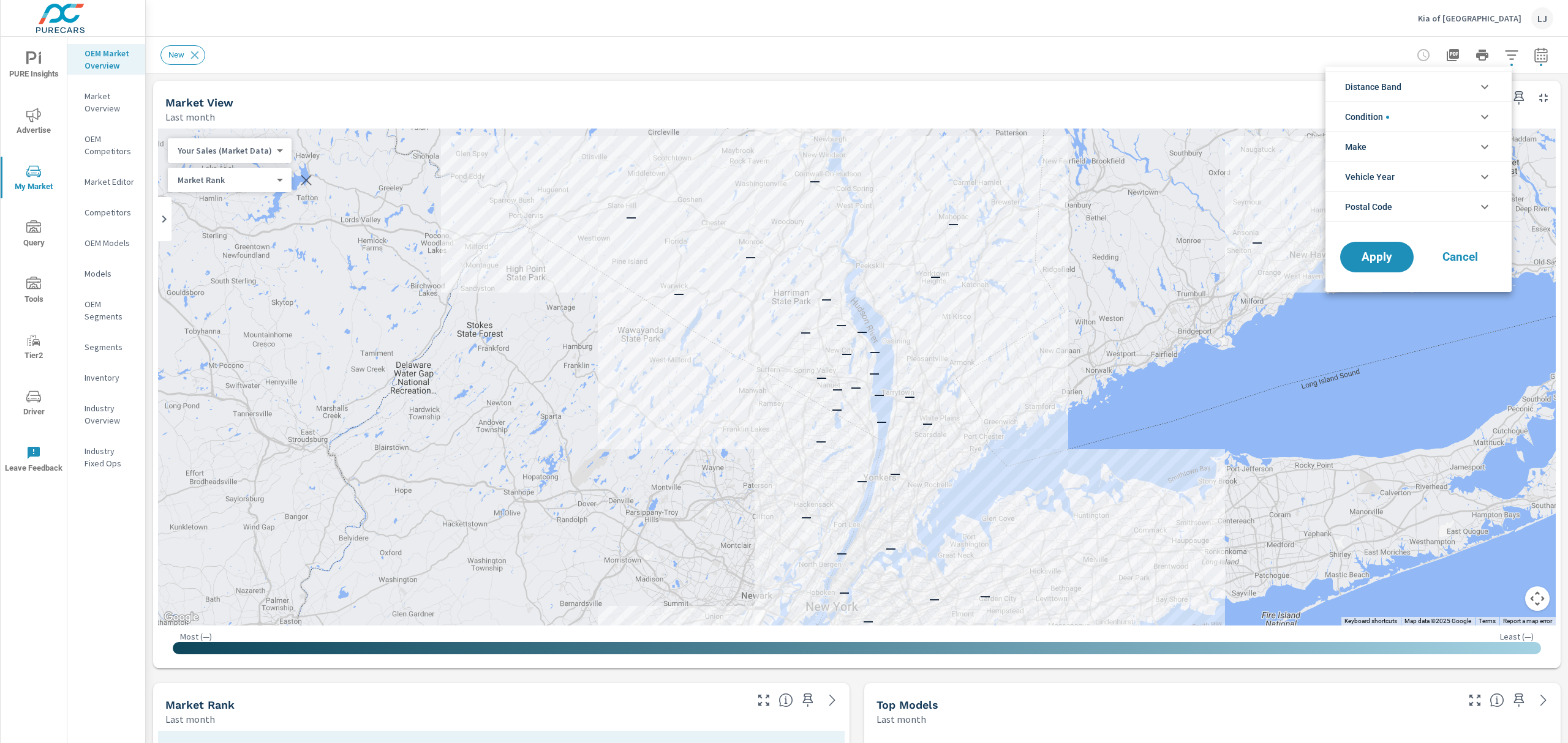
click at [1471, 110] on li "Condition" at bounding box center [1419, 117] width 186 height 30
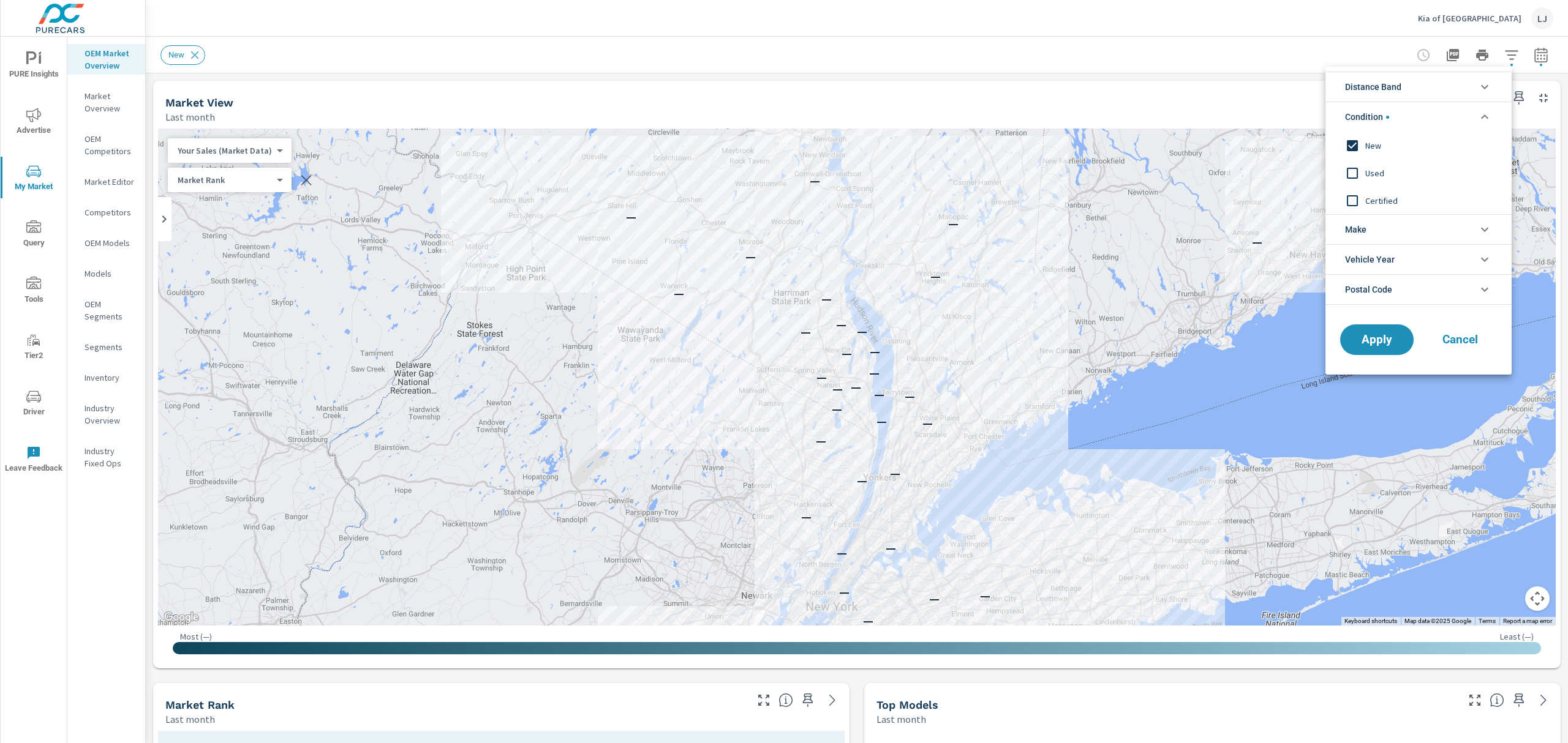
click at [1471, 110] on li "Condition" at bounding box center [1419, 117] width 186 height 30
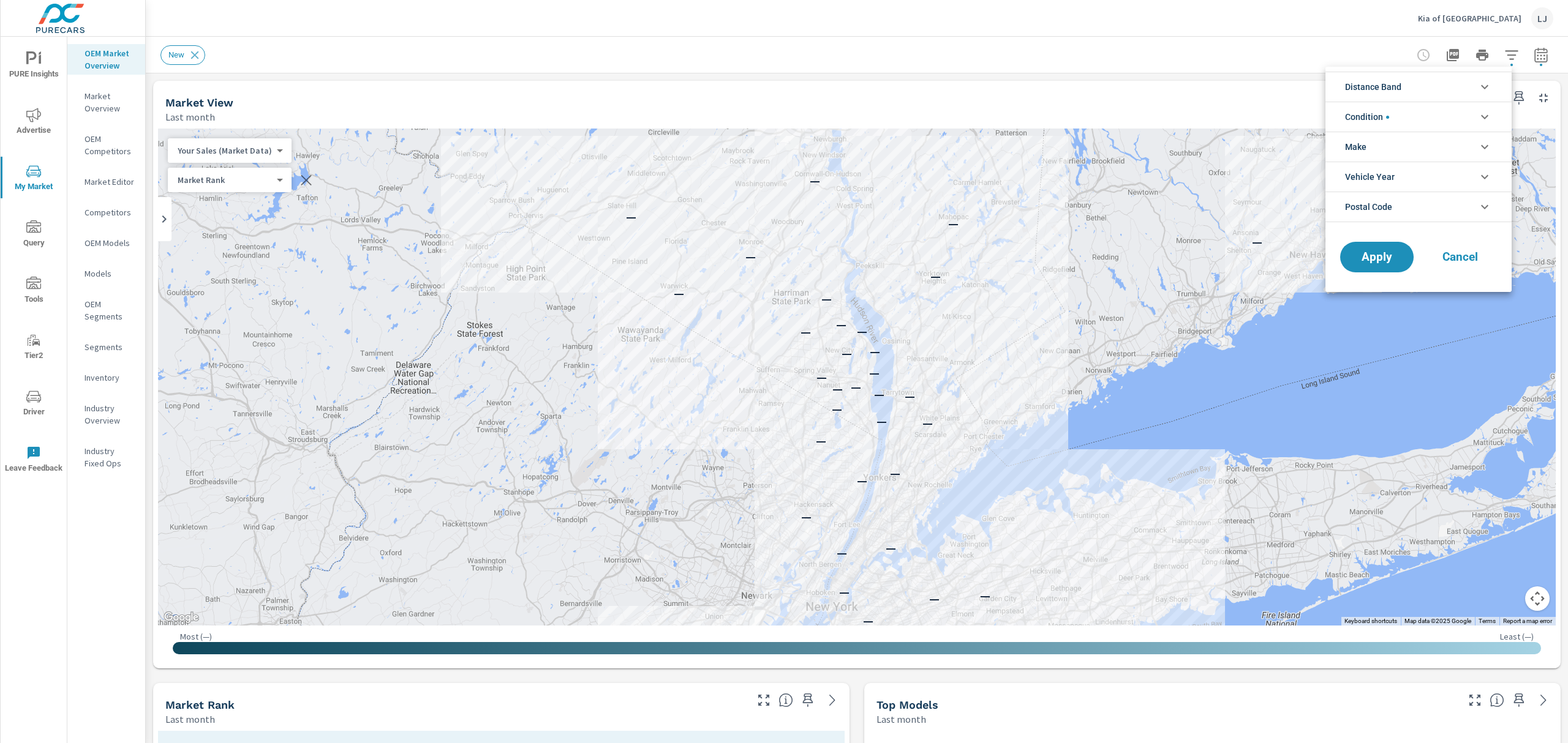
click at [1527, 61] on div at bounding box center [784, 371] width 1568 height 743
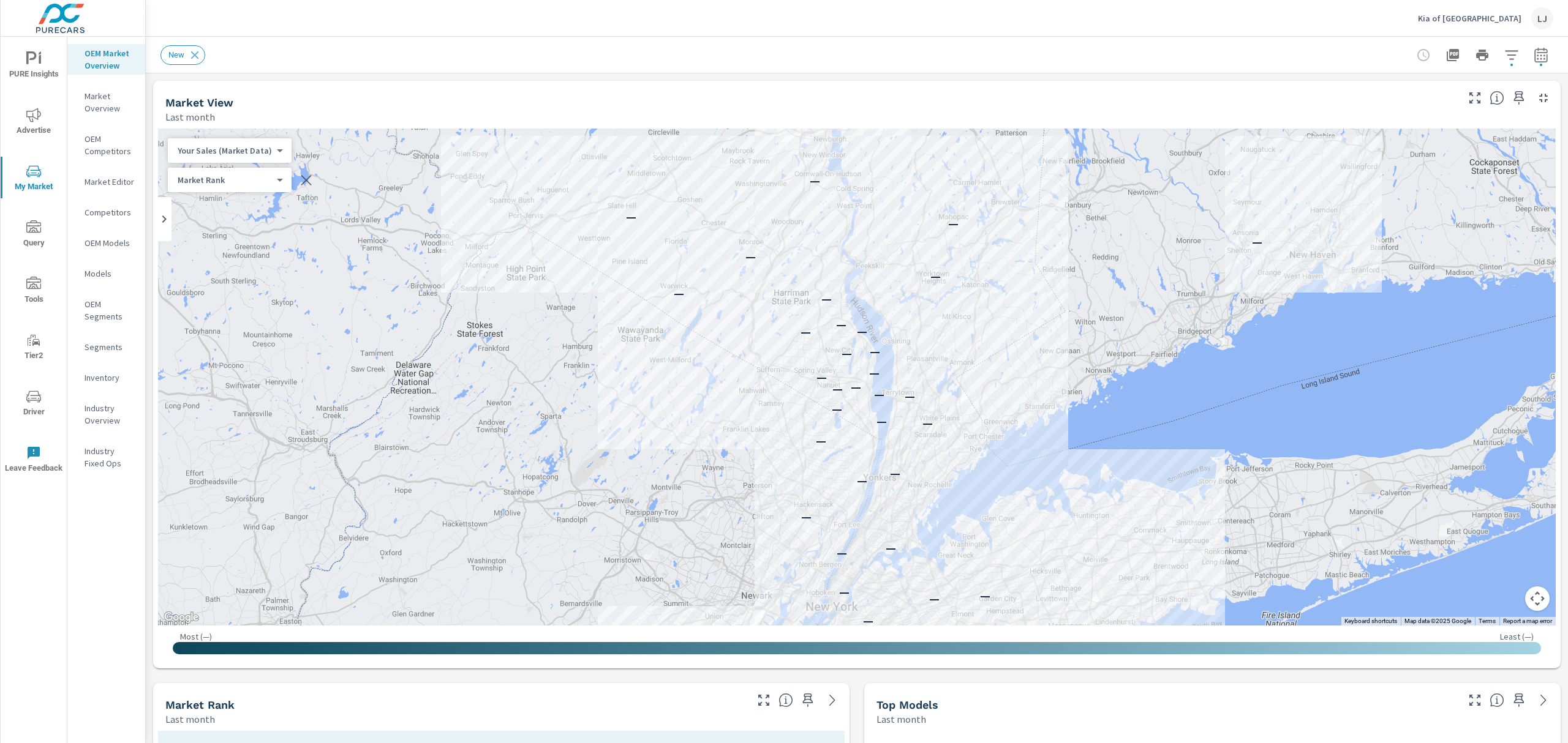
click at [1533, 55] on icon "button" at bounding box center [1540, 55] width 15 height 15
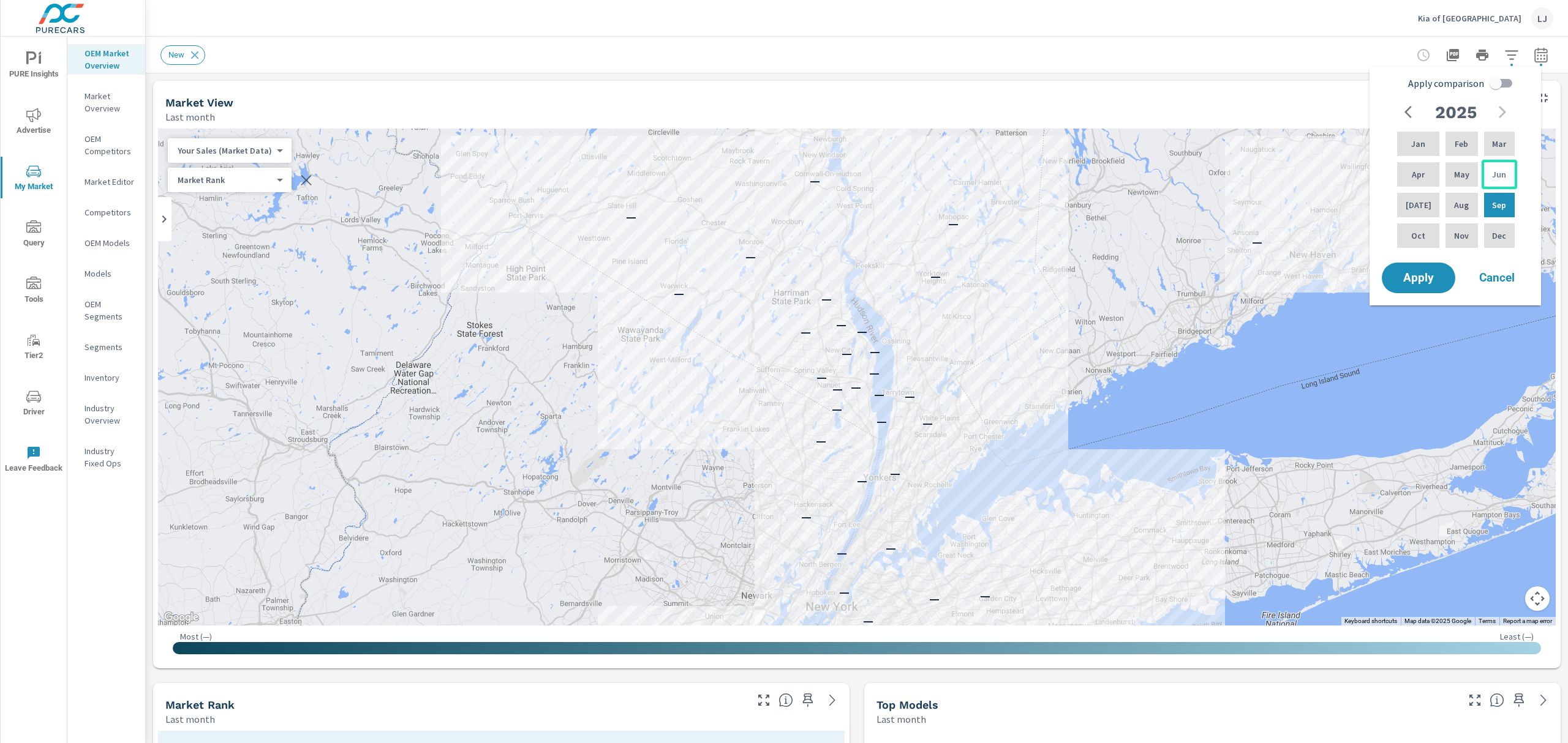
click at [1502, 169] on p "Jun" at bounding box center [1499, 174] width 14 height 12
click at [1454, 201] on p "Aug" at bounding box center [1461, 205] width 15 height 12
click at [1407, 284] on span "Apply" at bounding box center [1418, 278] width 50 height 11
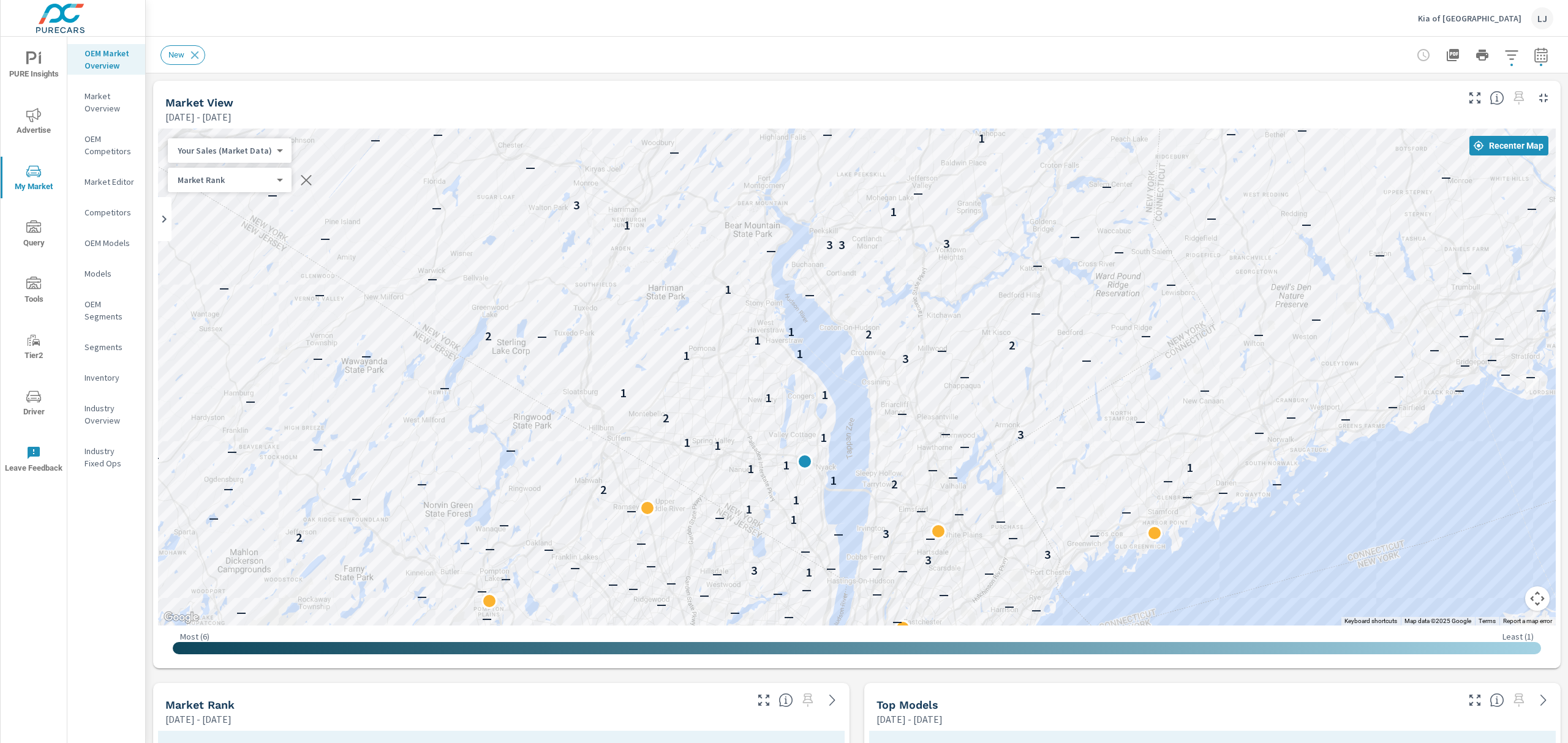
drag, startPoint x: 1091, startPoint y: 273, endPoint x: 1198, endPoint y: 539, distance: 286.7
click at [1198, 539] on div "— — — — — — — — — — — — 5 — — — — — — — — — — — — — — — — 3 — — — — — — — — 5 —…" at bounding box center [856, 377] width 1397 height 497
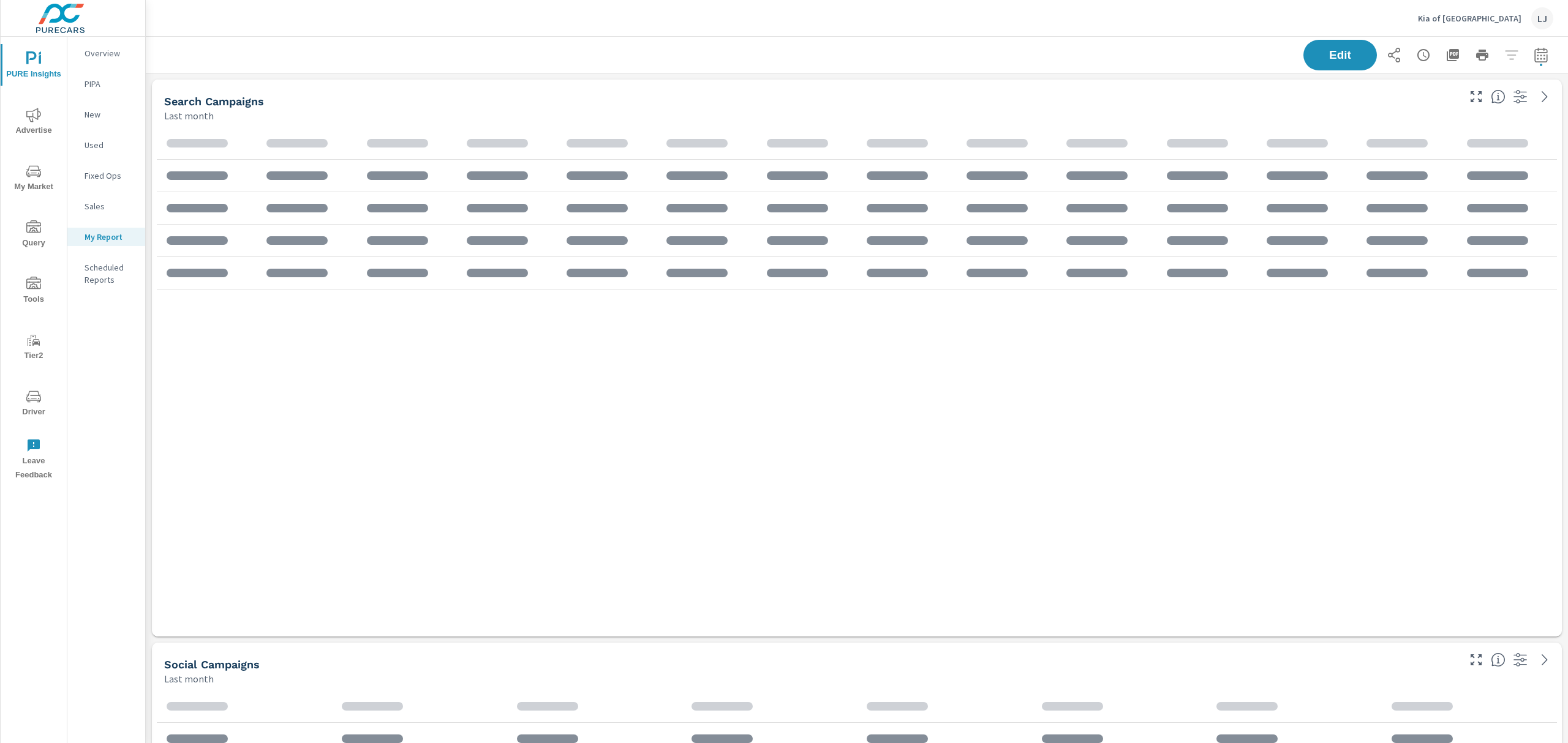
scroll to position [1017, 1436]
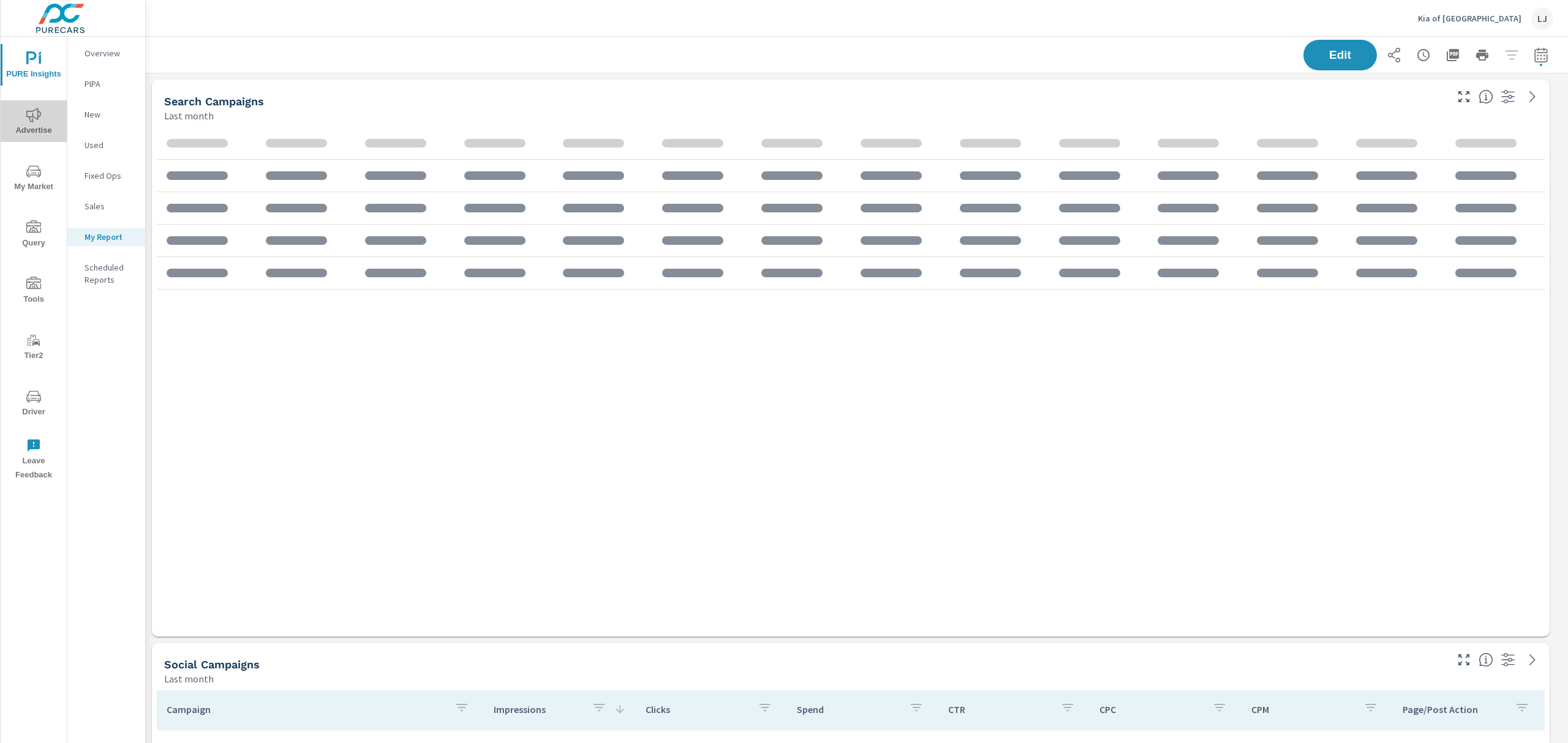
click at [46, 125] on span "Advertise" at bounding box center [33, 123] width 59 height 30
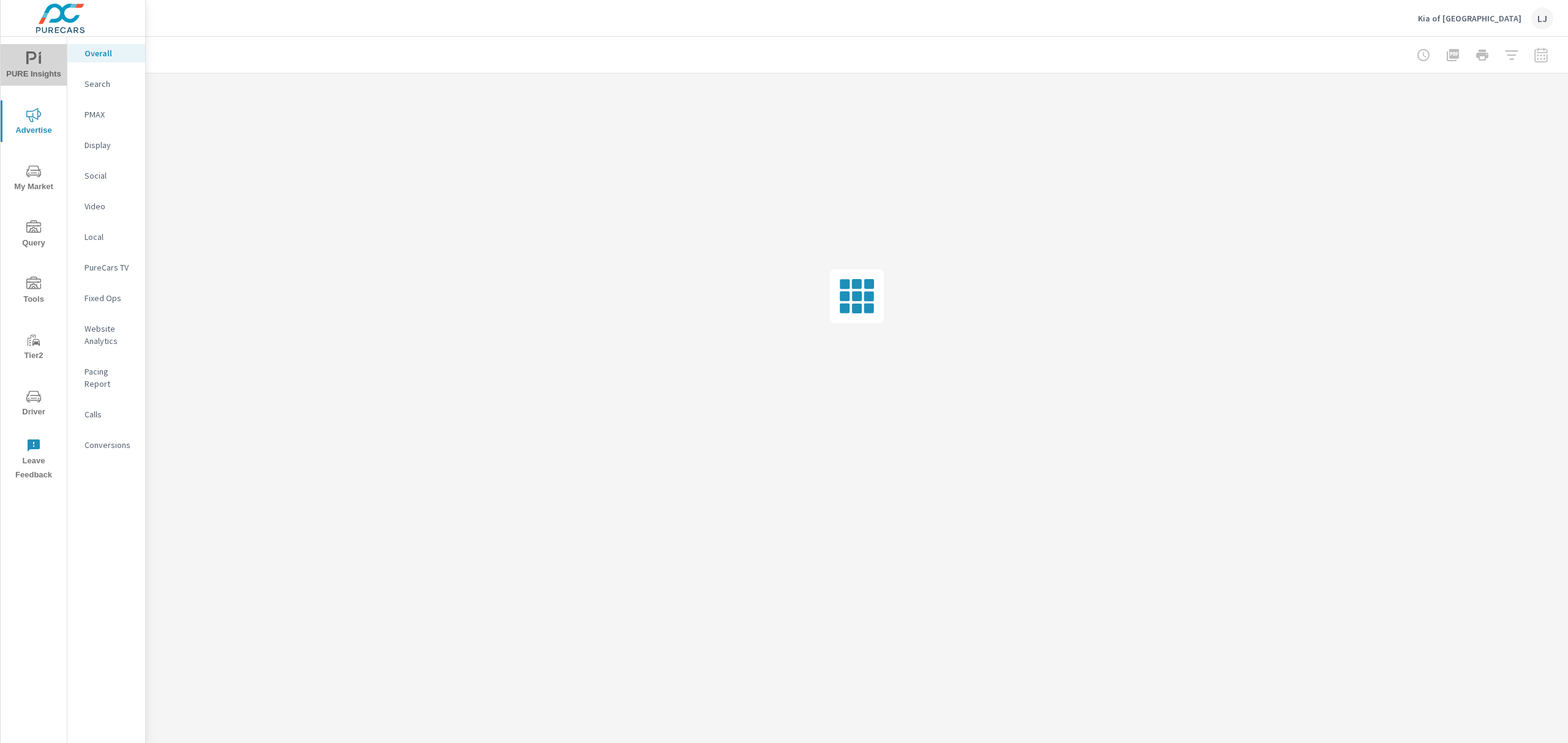
click at [48, 60] on span "PURE Insights" at bounding box center [33, 66] width 59 height 30
click at [151, 196] on div at bounding box center [857, 296] width 1422 height 446
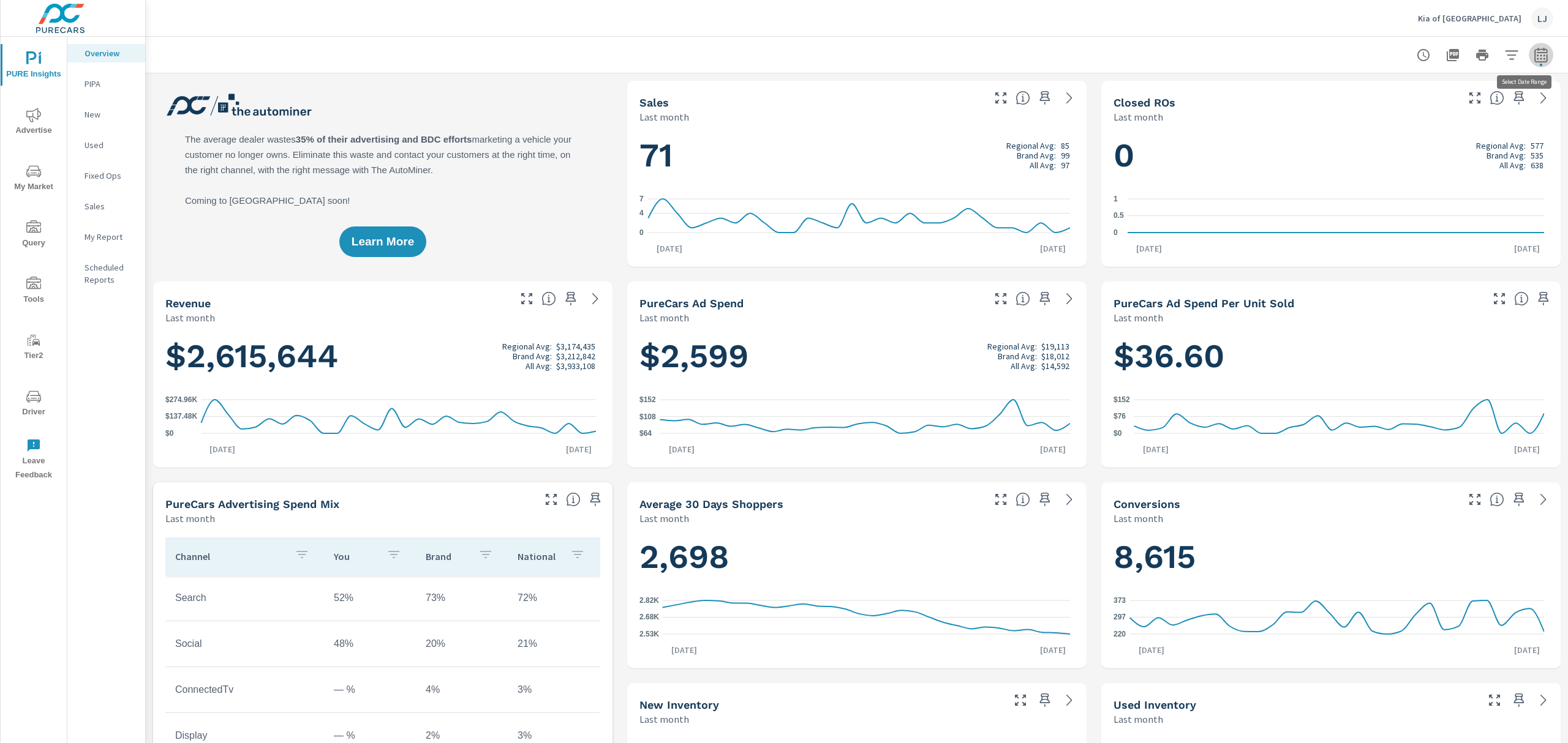
click at [1533, 54] on icon "button" at bounding box center [1540, 55] width 15 height 15
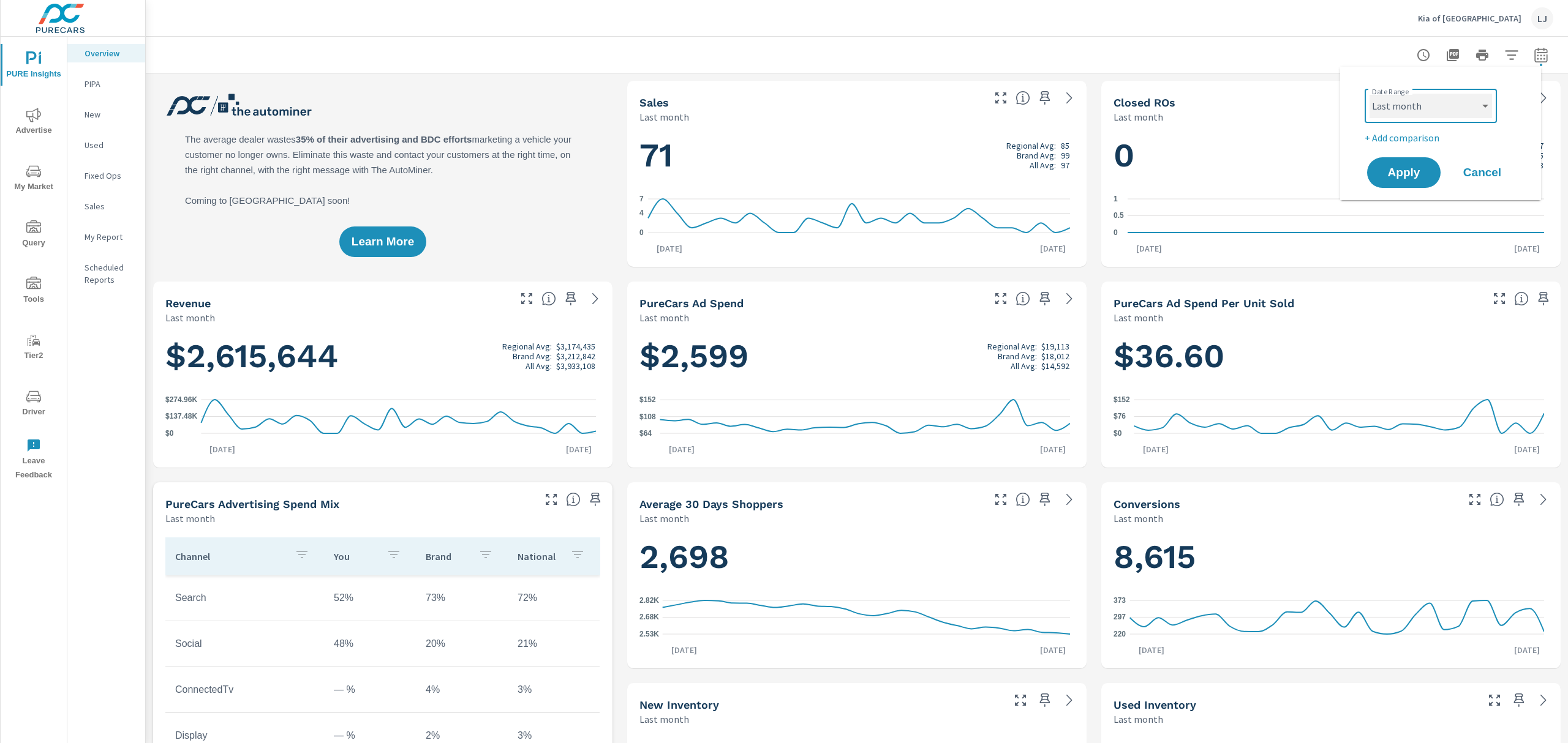
click at [1436, 113] on select "Custom Yesterday Last week Last 7 days Last 14 days Last 30 days Last 45 days L…" at bounding box center [1431, 106] width 122 height 24
click at [1370, 94] on select "Custom Yesterday Last week Last 7 days Last 14 days Last 30 days Last 45 days L…" at bounding box center [1431, 106] width 122 height 24
select select "Last 30 days"
click at [1404, 161] on button "Apply" at bounding box center [1403, 172] width 76 height 32
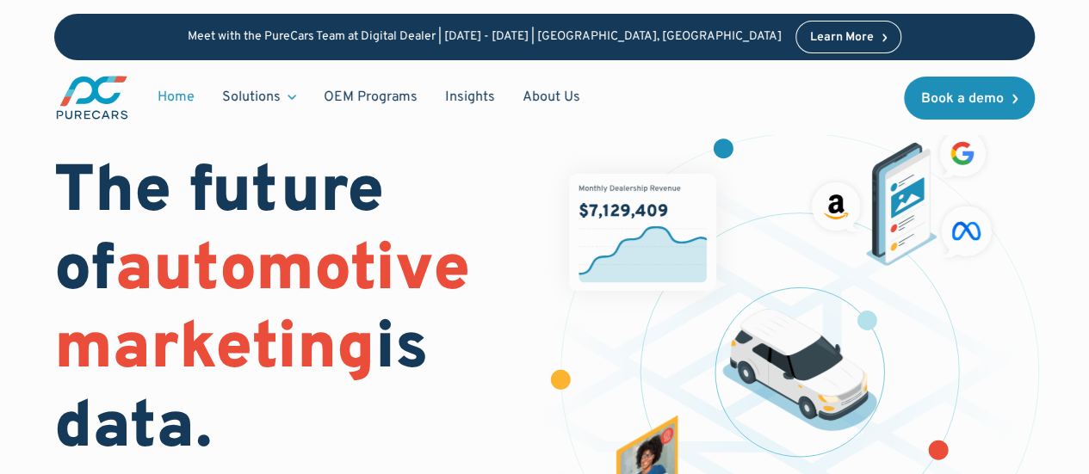
drag, startPoint x: 536, startPoint y: 343, endPoint x: 544, endPoint y: 350, distance: 11.0
click at [537, 343] on div "The future of automotive marketing is data. Reach new shoppers and nurture exis…" at bounding box center [544, 377] width 981 height 535
